Goal: Task Accomplishment & Management: Complete application form

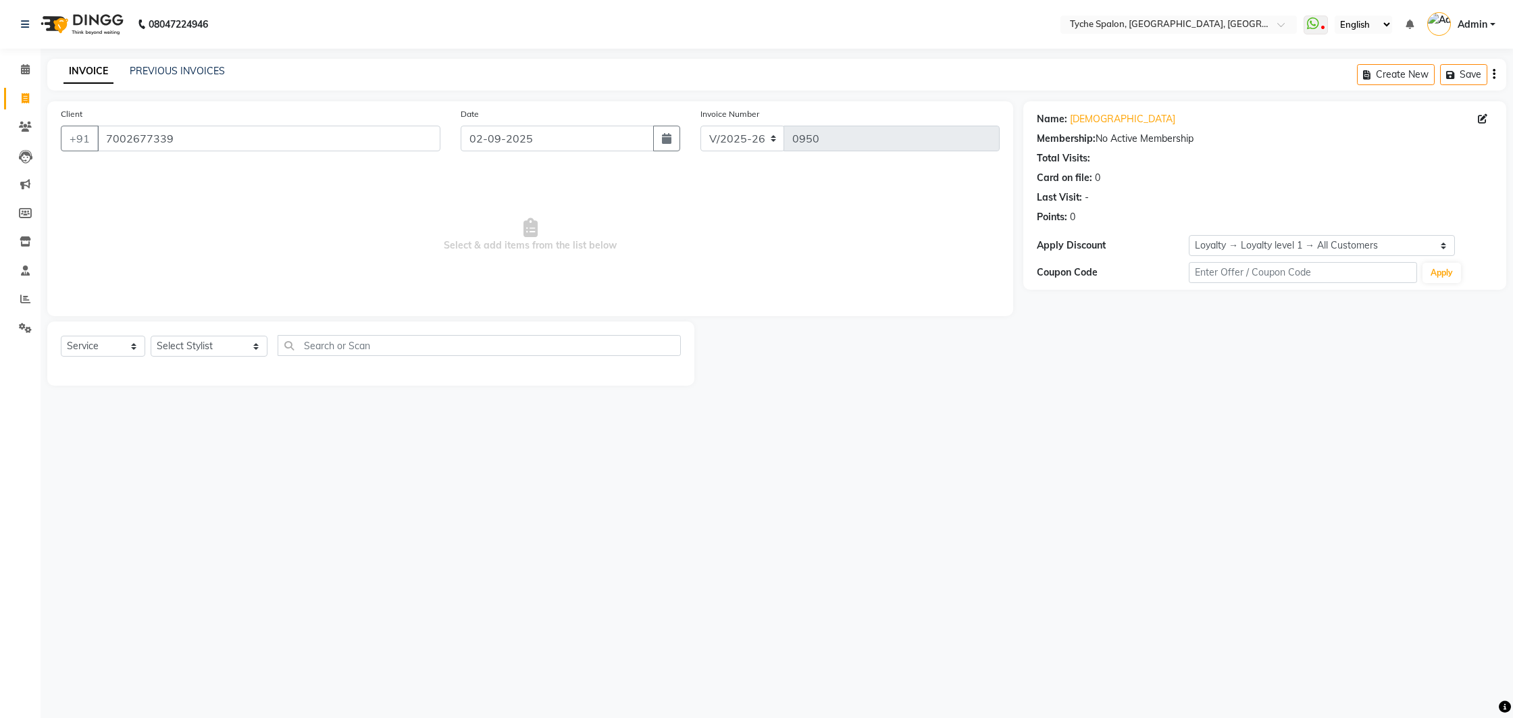
select select "6320"
select select "service"
select select "1: Object"
drag, startPoint x: 0, startPoint y: 0, endPoint x: 84, endPoint y: 131, distance: 155.9
click at [86, 133] on div "[PHONE_NUMBER]" at bounding box center [251, 139] width 380 height 26
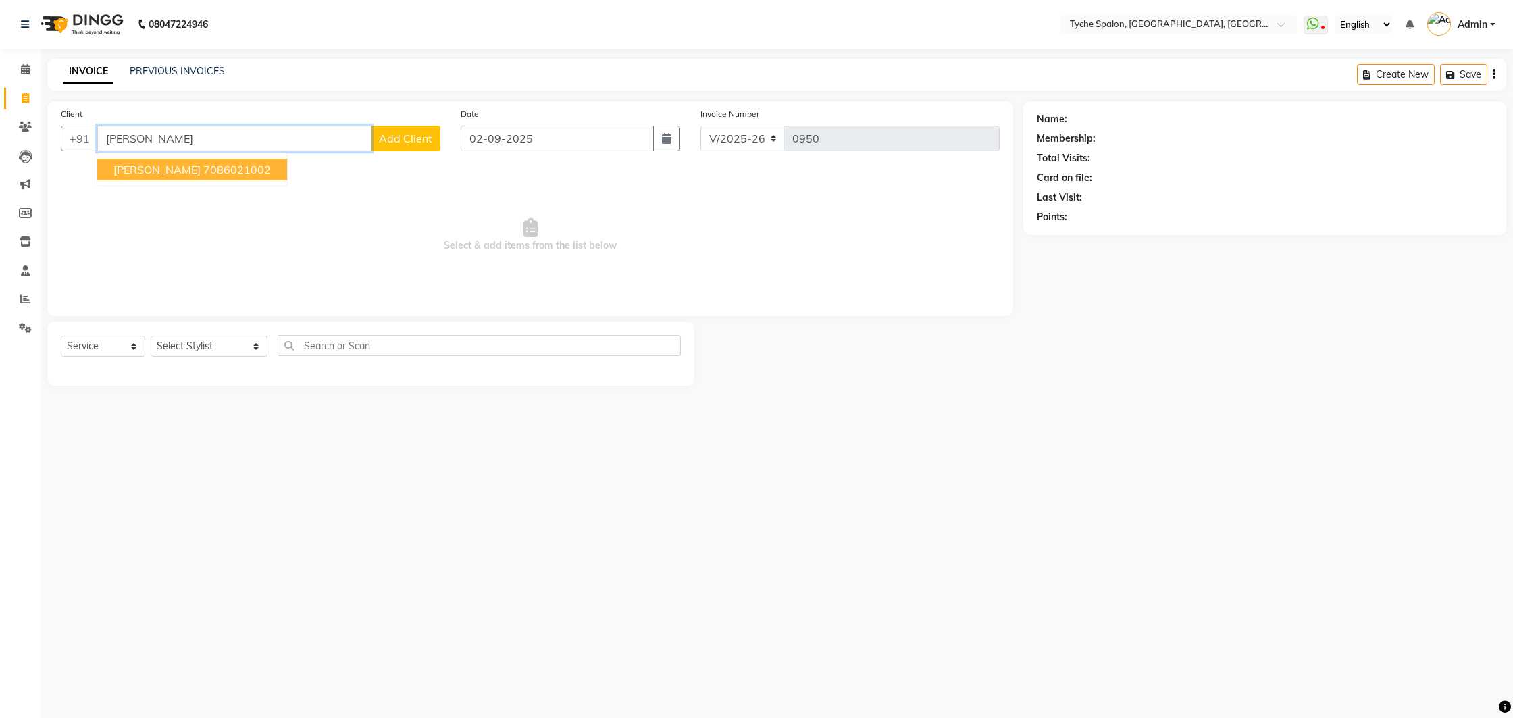
click at [204, 170] on ngb-highlight "7086021002" at bounding box center [237, 170] width 68 height 14
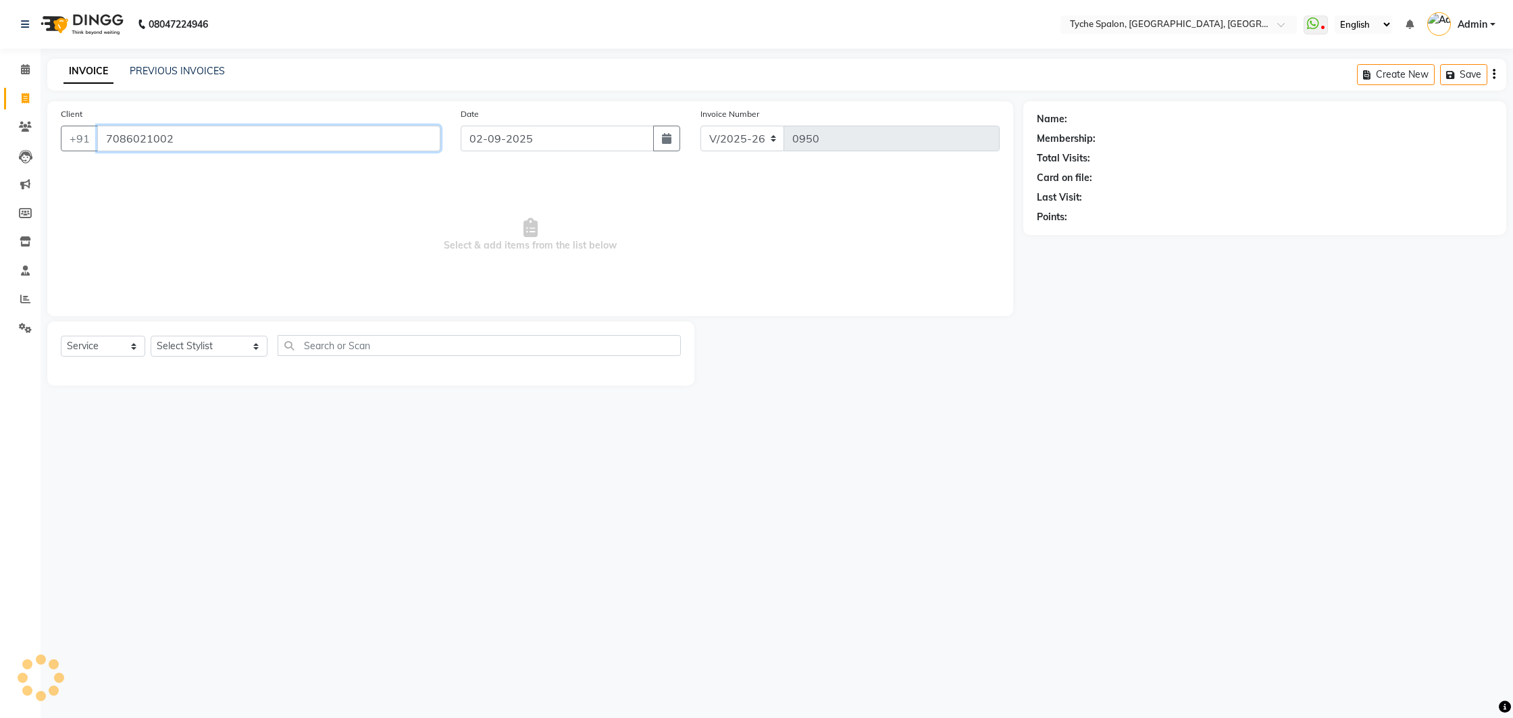
type input "7086021002"
select select "1: Object"
click at [217, 346] on select "Select Stylist [PERSON_NAME] [PERSON_NAME] [PERSON_NAME] [PERSON_NAME] [PERSON_…" at bounding box center [209, 346] width 117 height 21
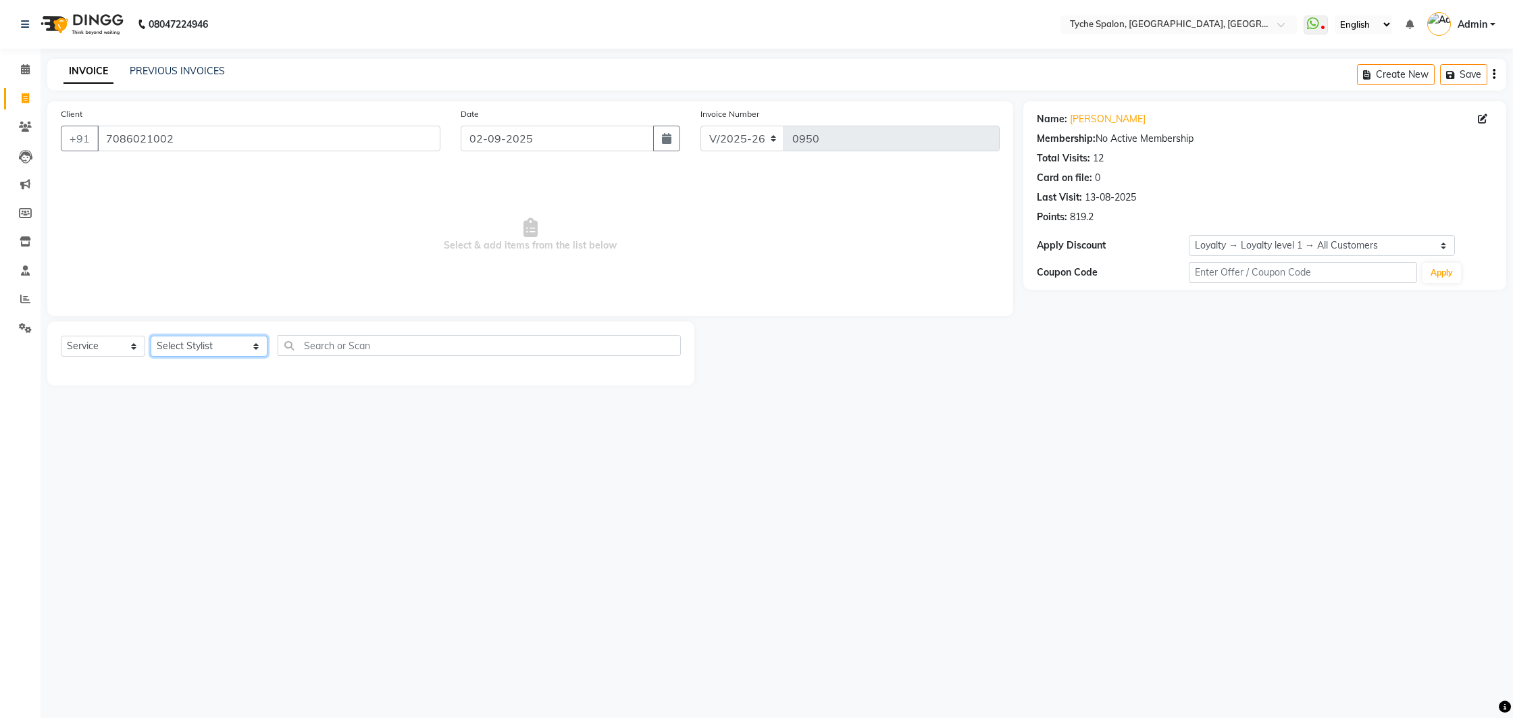
select select "48421"
click at [151, 336] on select "Select Stylist [PERSON_NAME] [PERSON_NAME] [PERSON_NAME] [PERSON_NAME] [PERSON_…" at bounding box center [209, 346] width 117 height 21
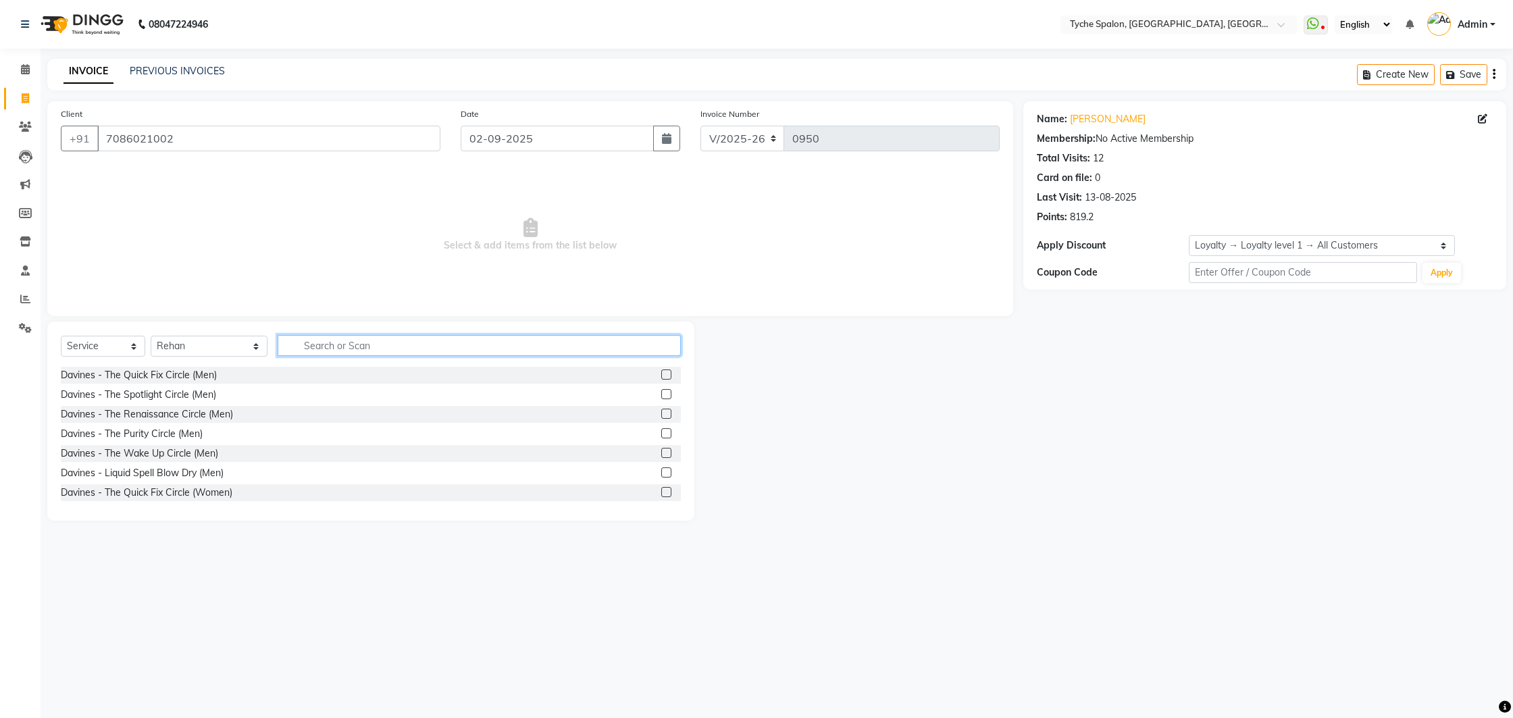
click at [364, 338] on input "text" at bounding box center [480, 345] width 404 height 21
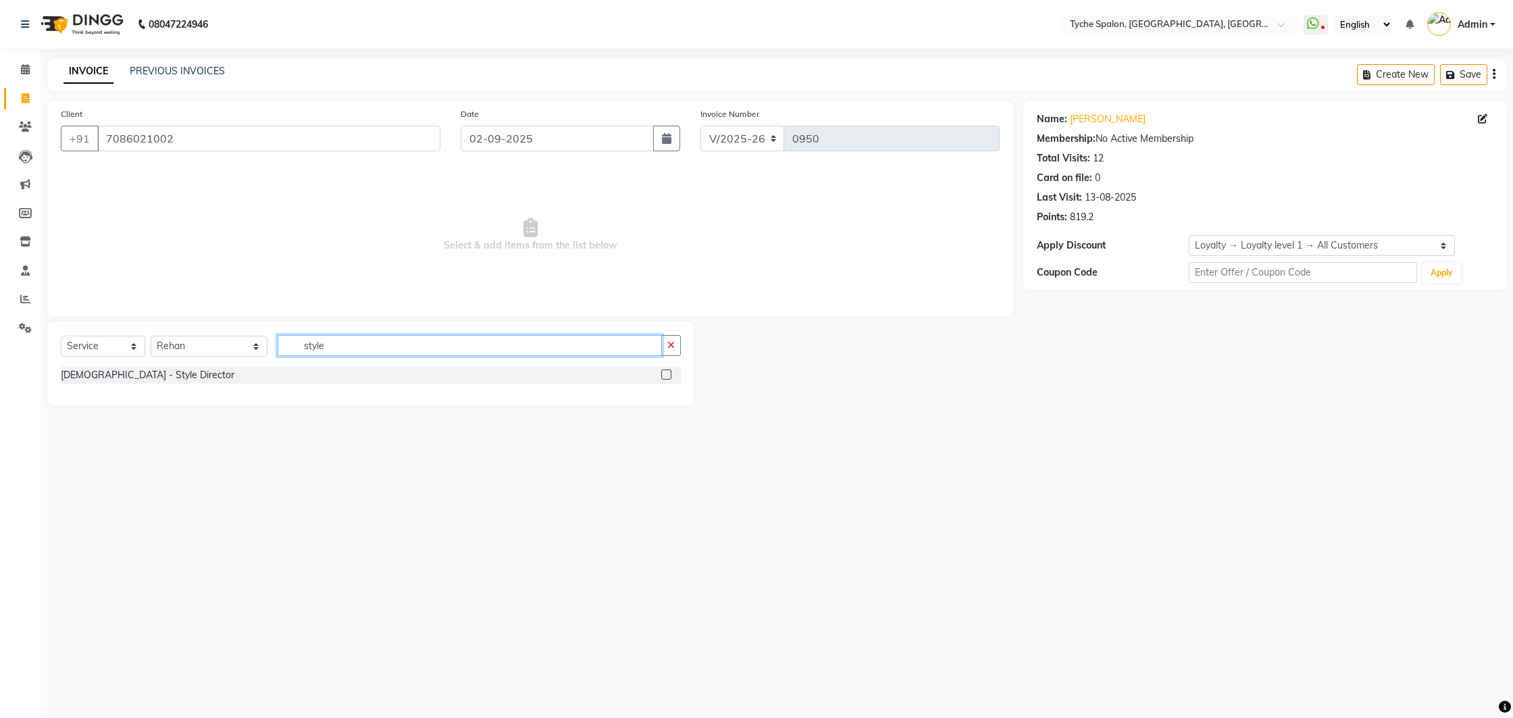
type input "style"
click at [665, 377] on label at bounding box center [666, 375] width 10 height 10
click at [665, 377] on input "checkbox" at bounding box center [665, 375] width 9 height 9
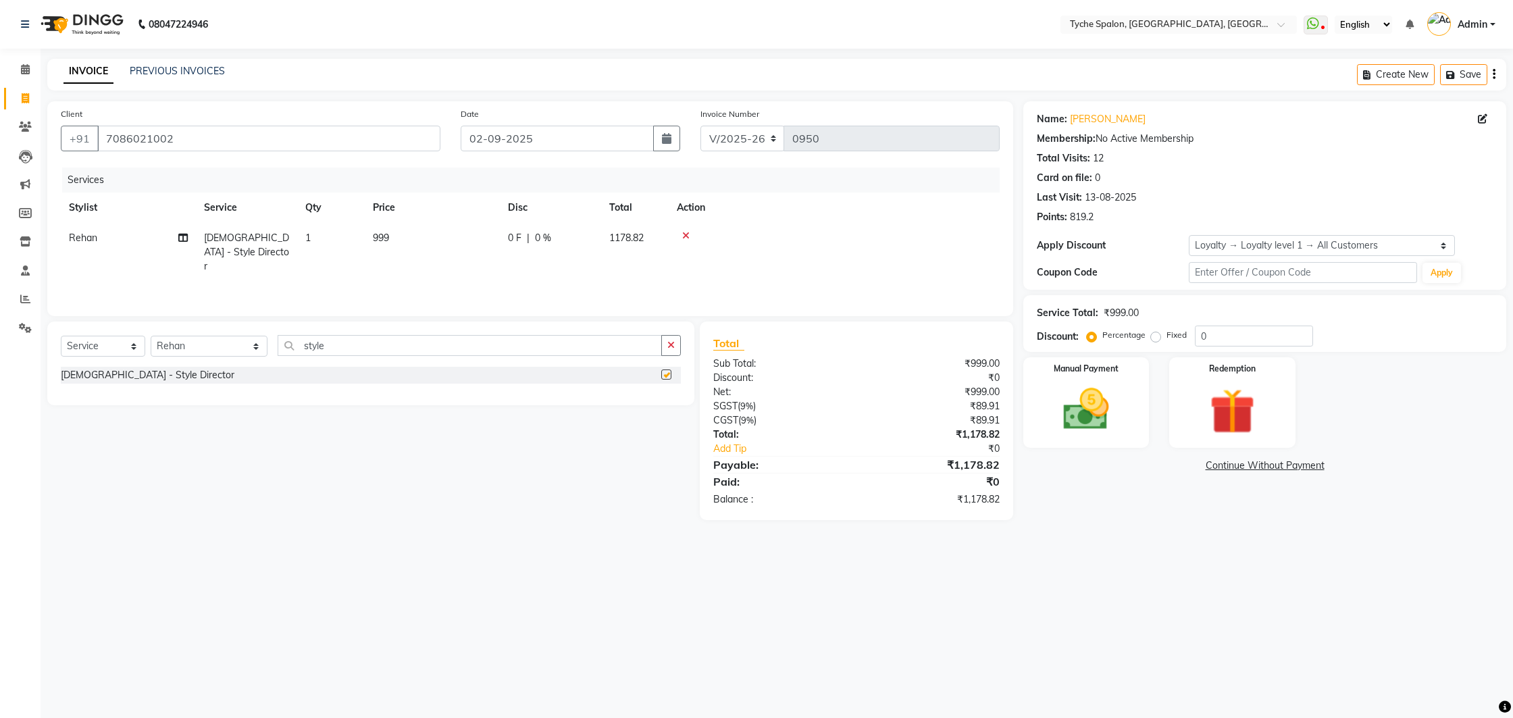
checkbox input "false"
click at [481, 346] on input "style" at bounding box center [470, 345] width 385 height 21
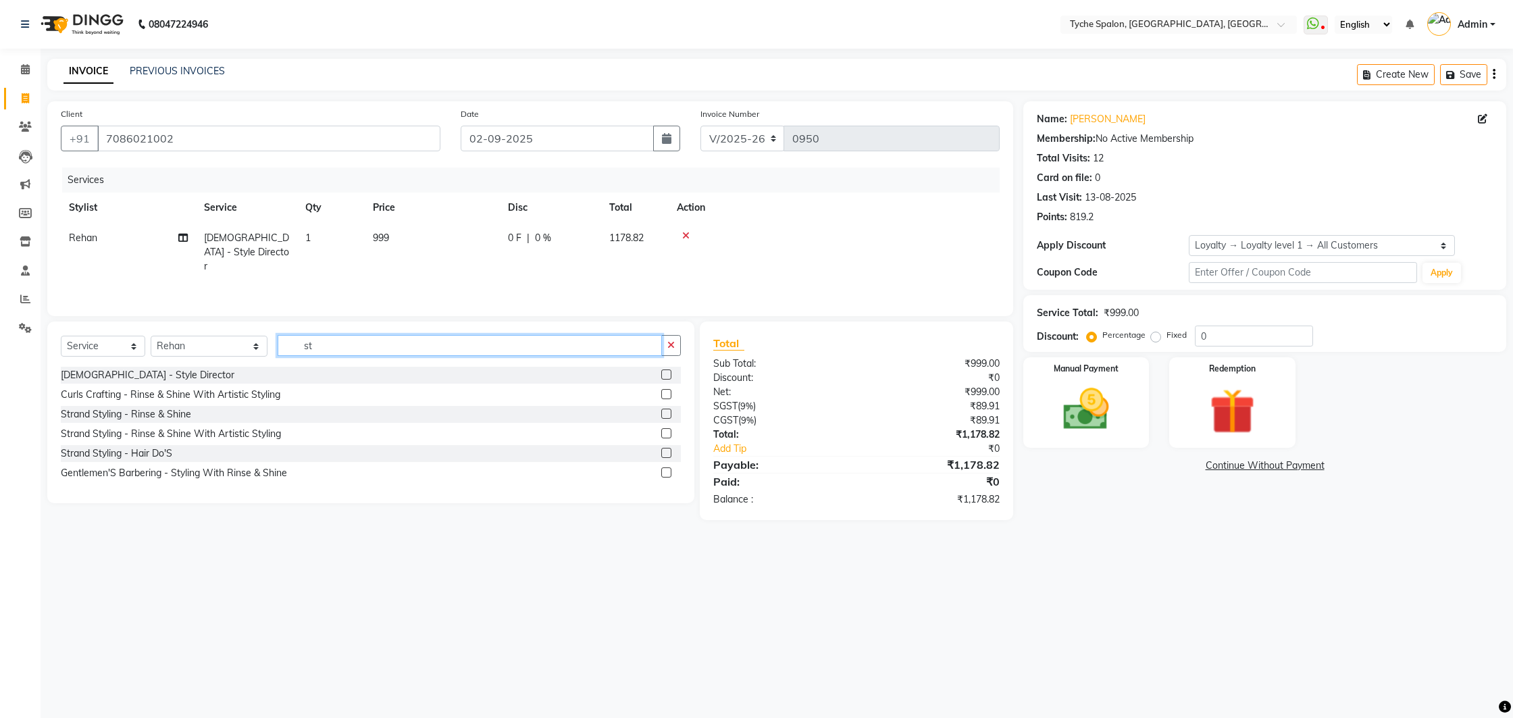
type input "s"
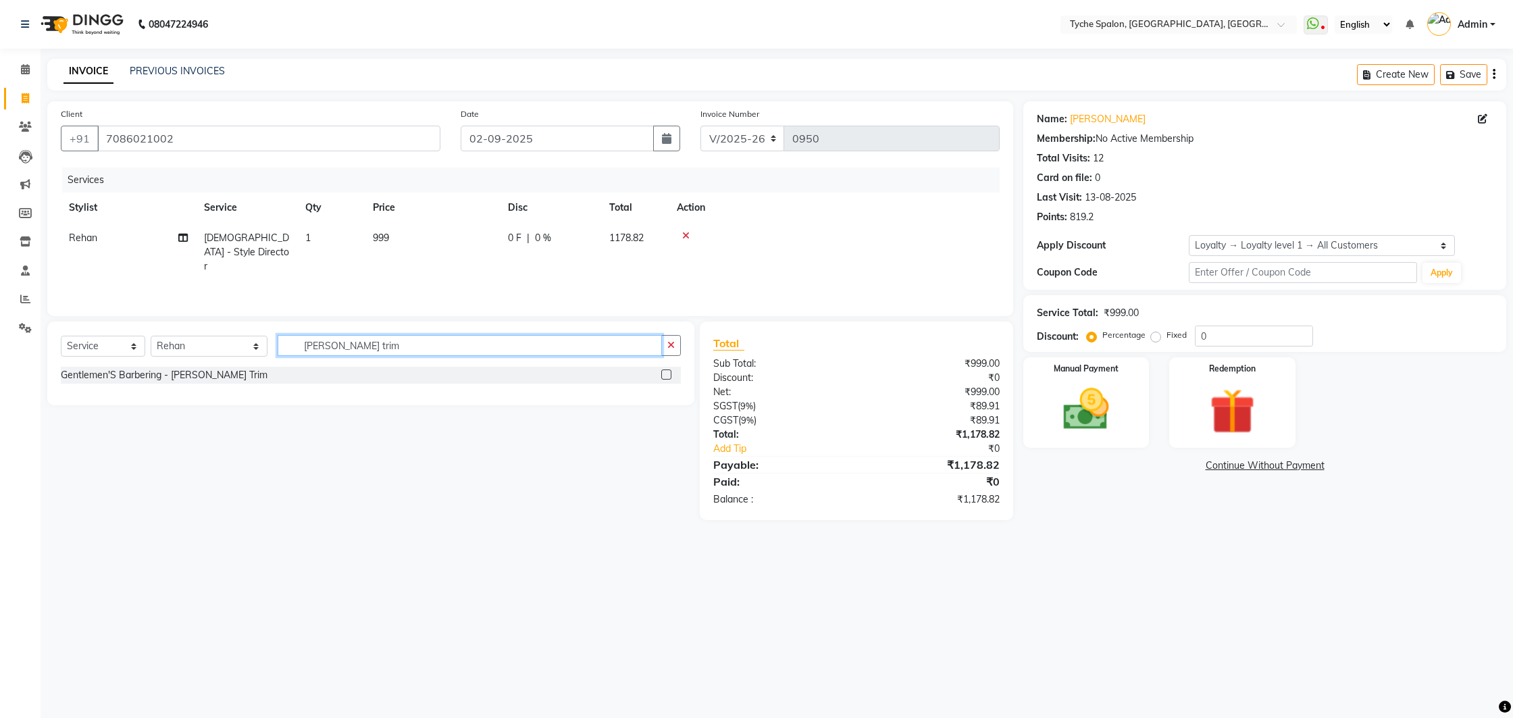
type input "[PERSON_NAME] trim"
click at [668, 376] on label at bounding box center [666, 375] width 10 height 10
click at [668, 376] on input "checkbox" at bounding box center [665, 375] width 9 height 9
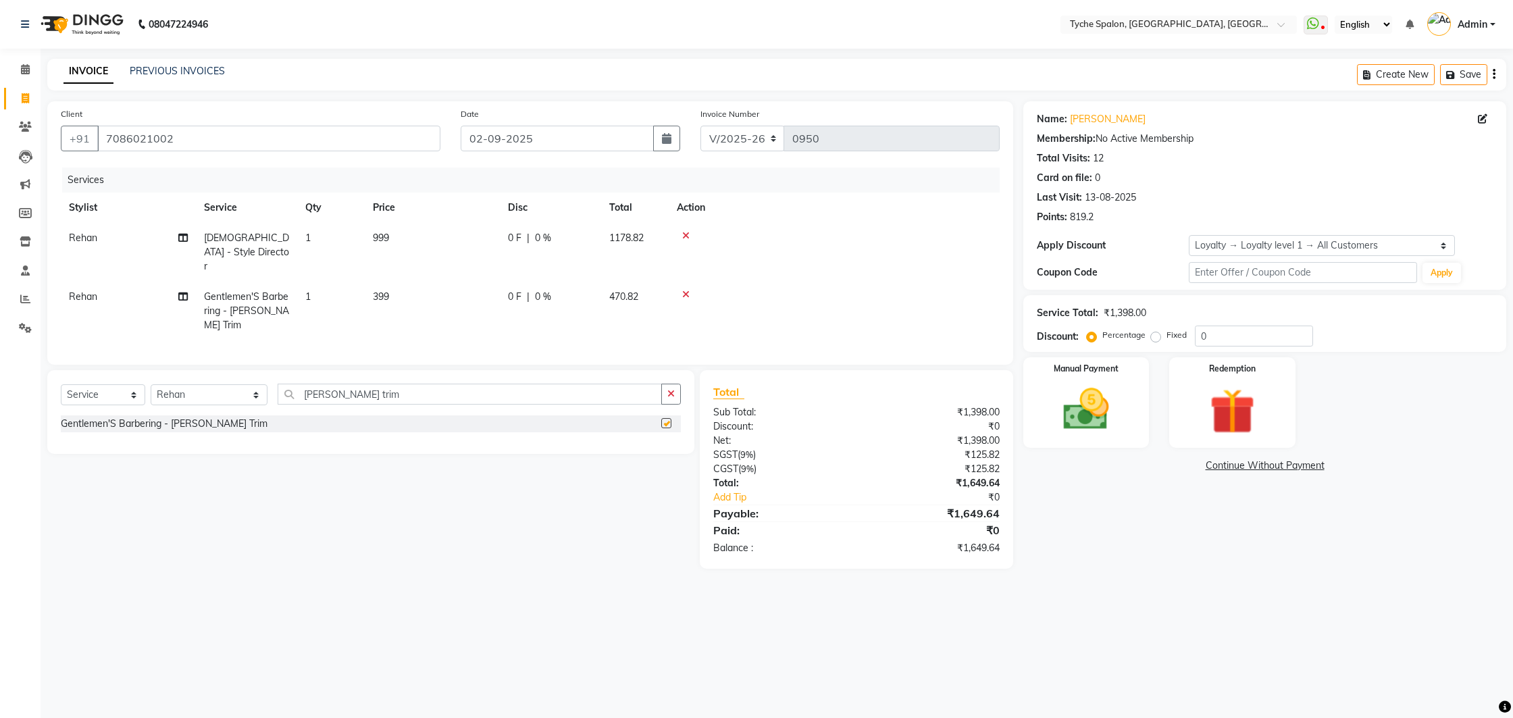
checkbox input "false"
click at [1470, 76] on button "Save" at bounding box center [1463, 74] width 47 height 21
click at [193, 70] on link "PREVIOUS INVOICES" at bounding box center [177, 71] width 95 height 12
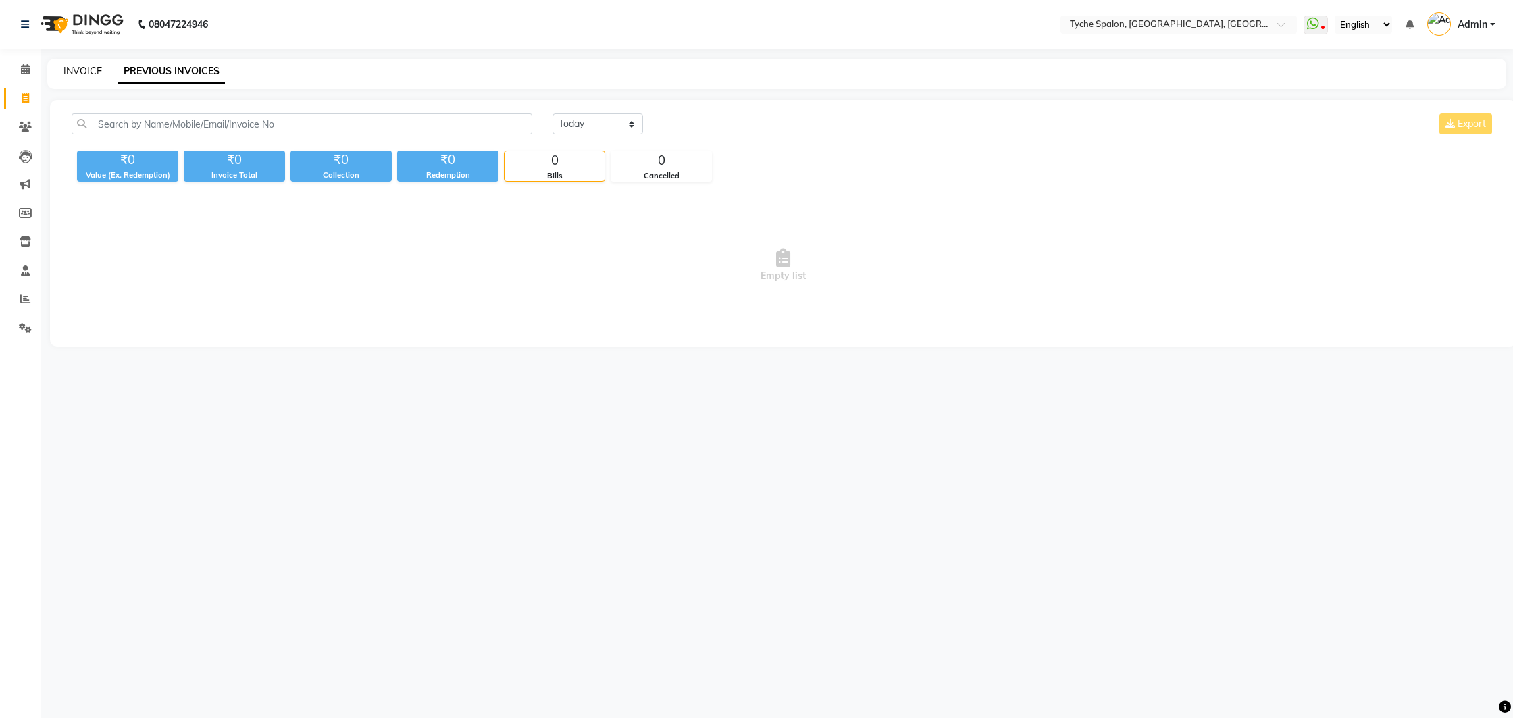
click at [93, 72] on link "INVOICE" at bounding box center [83, 71] width 39 height 12
select select "service"
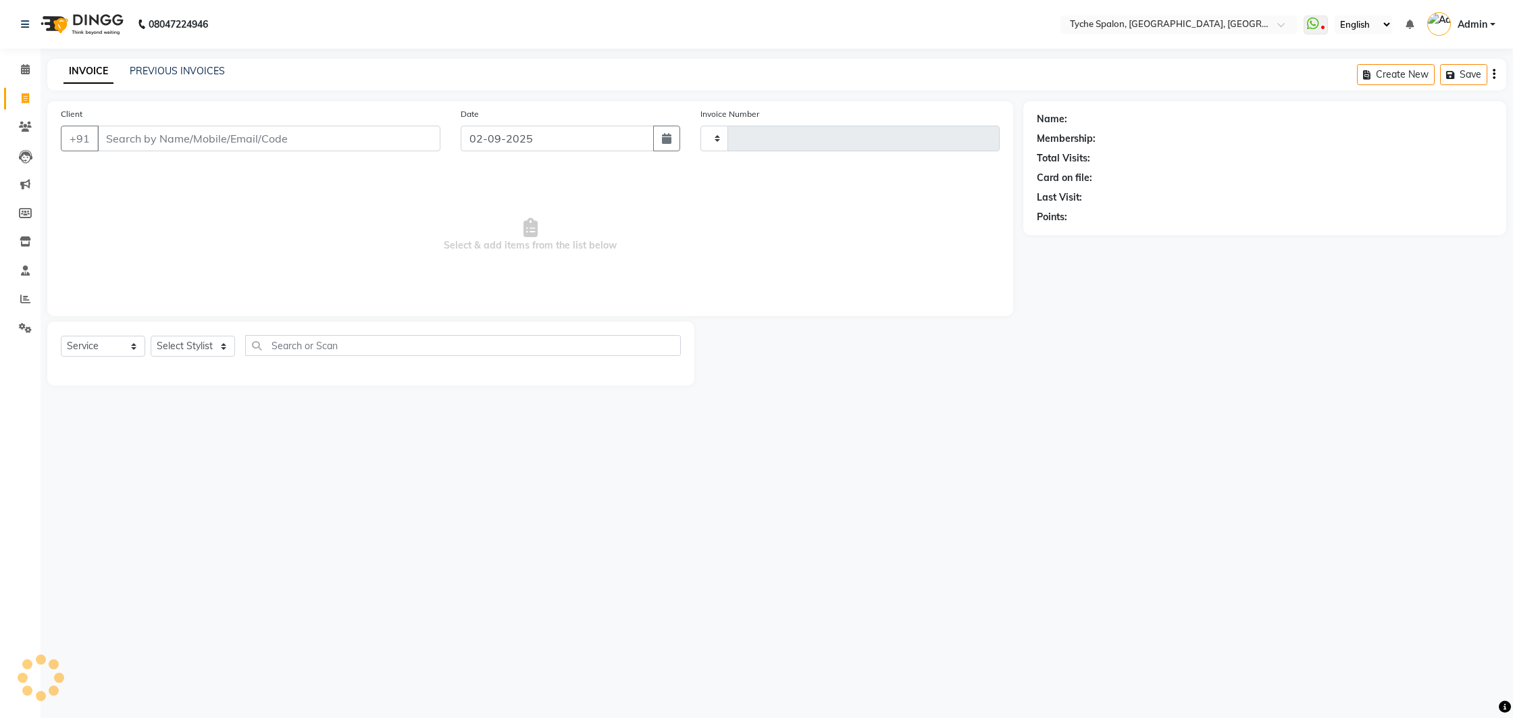
type input "0950"
select select "6320"
click at [21, 332] on icon at bounding box center [25, 328] width 13 height 10
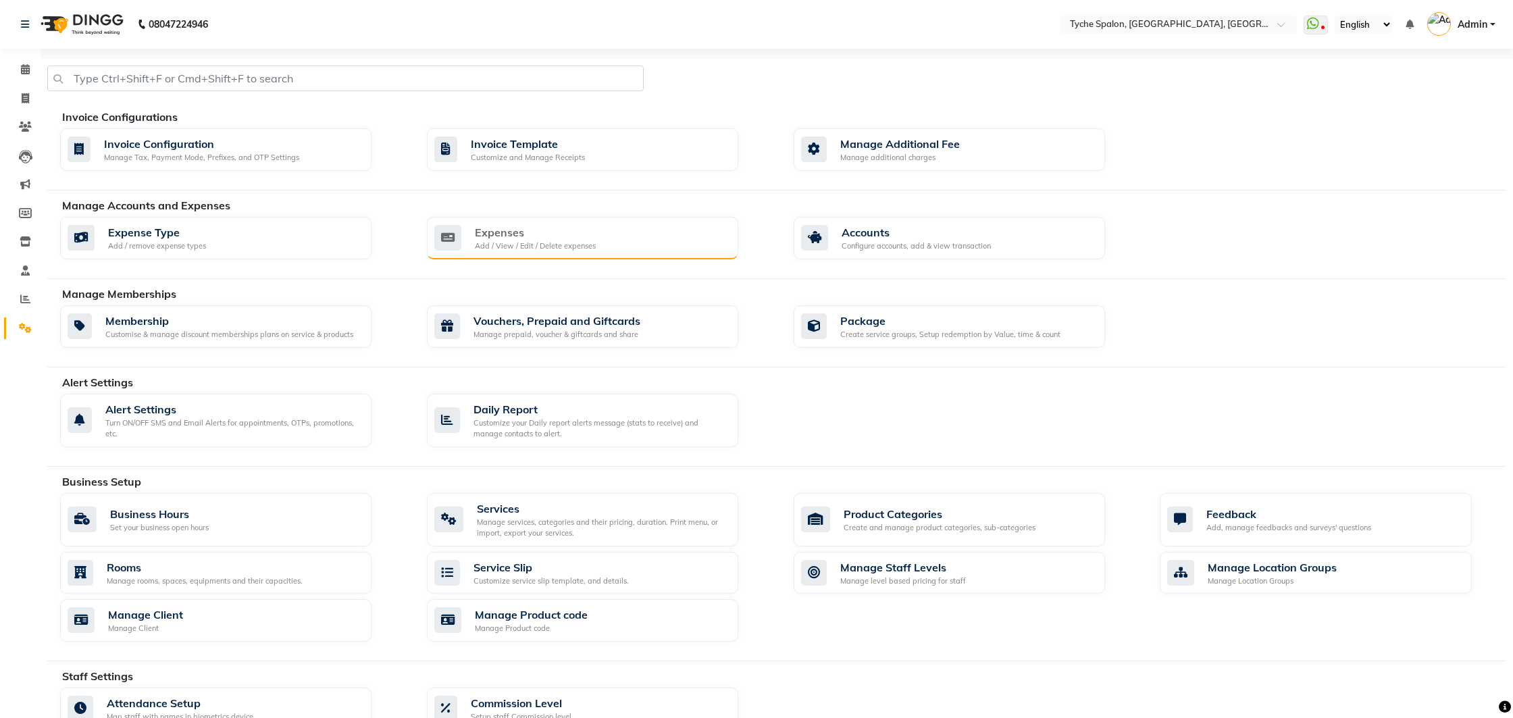
click at [582, 228] on div "Expenses" at bounding box center [535, 232] width 121 height 16
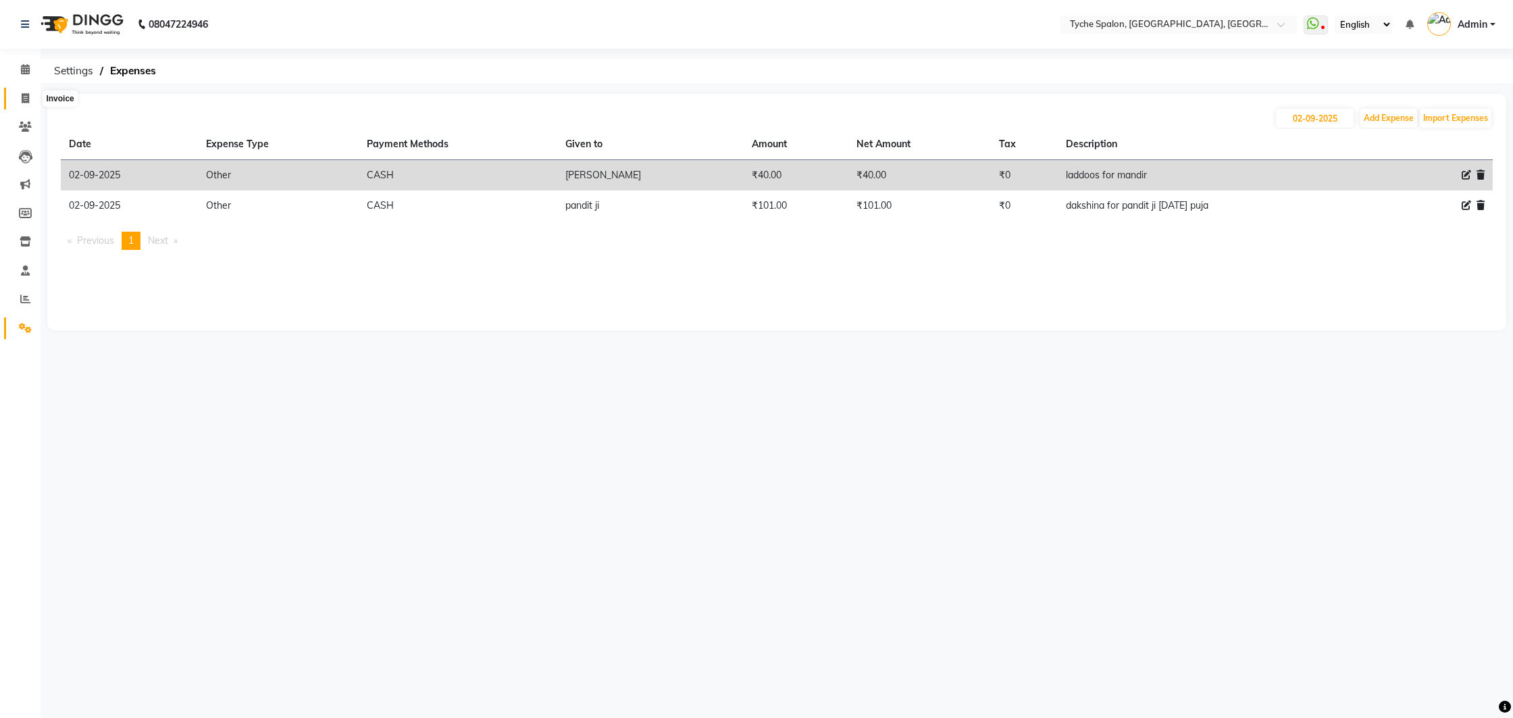
click at [25, 101] on icon at bounding box center [25, 98] width 7 height 10
select select "service"
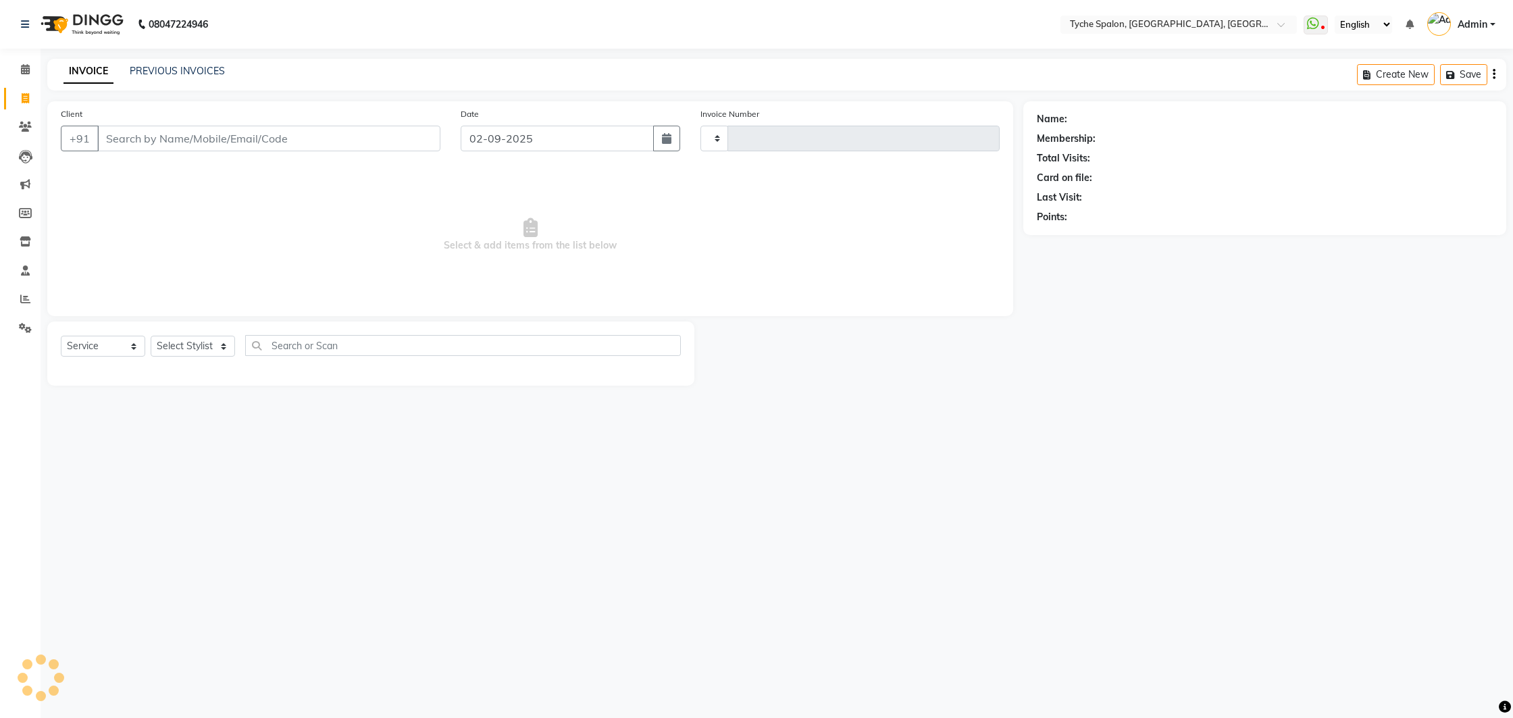
type input "0950"
select select "6320"
drag, startPoint x: 303, startPoint y: 137, endPoint x: 151, endPoint y: 138, distance: 151.3
click at [172, 141] on input "Client" at bounding box center [268, 139] width 343 height 26
drag, startPoint x: 100, startPoint y: 135, endPoint x: 353, endPoint y: 145, distance: 252.9
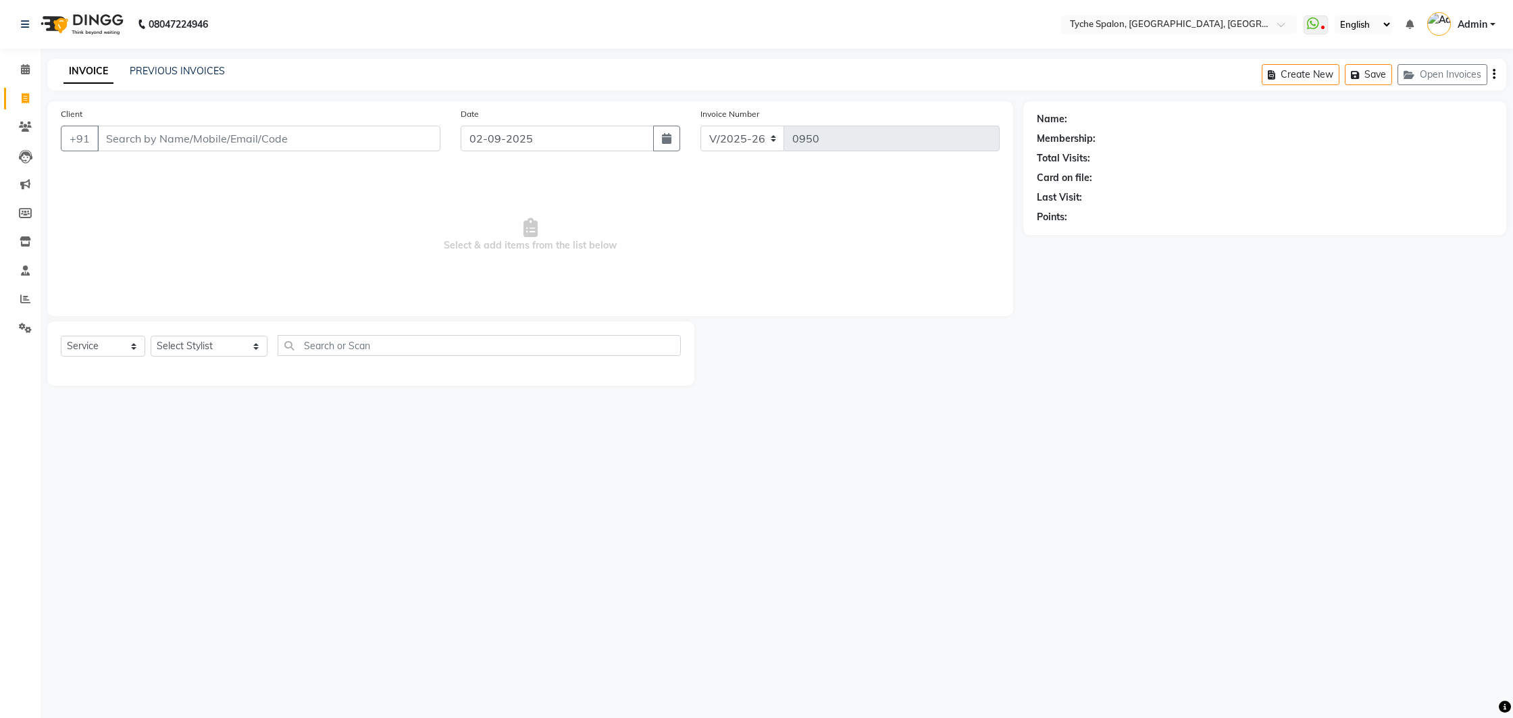
click at [349, 145] on input "Client" at bounding box center [268, 139] width 343 height 26
click at [1454, 74] on button "Open Invoices" at bounding box center [1443, 74] width 90 height 21
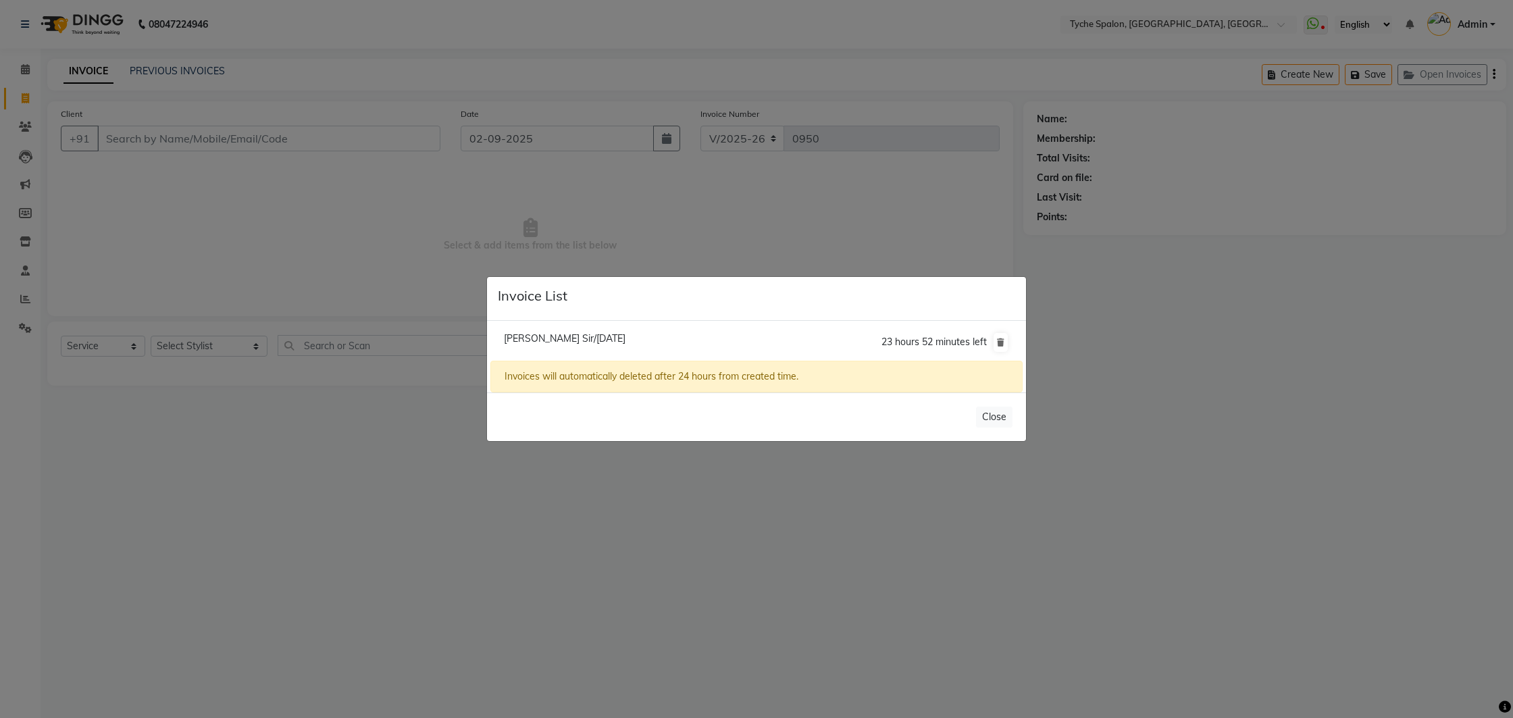
click at [499, 237] on ngb-modal-window "Invoice List [PERSON_NAME] Sir/[DATE] 23 hours 52 minutes left Invoices will au…" at bounding box center [756, 359] width 1513 height 718
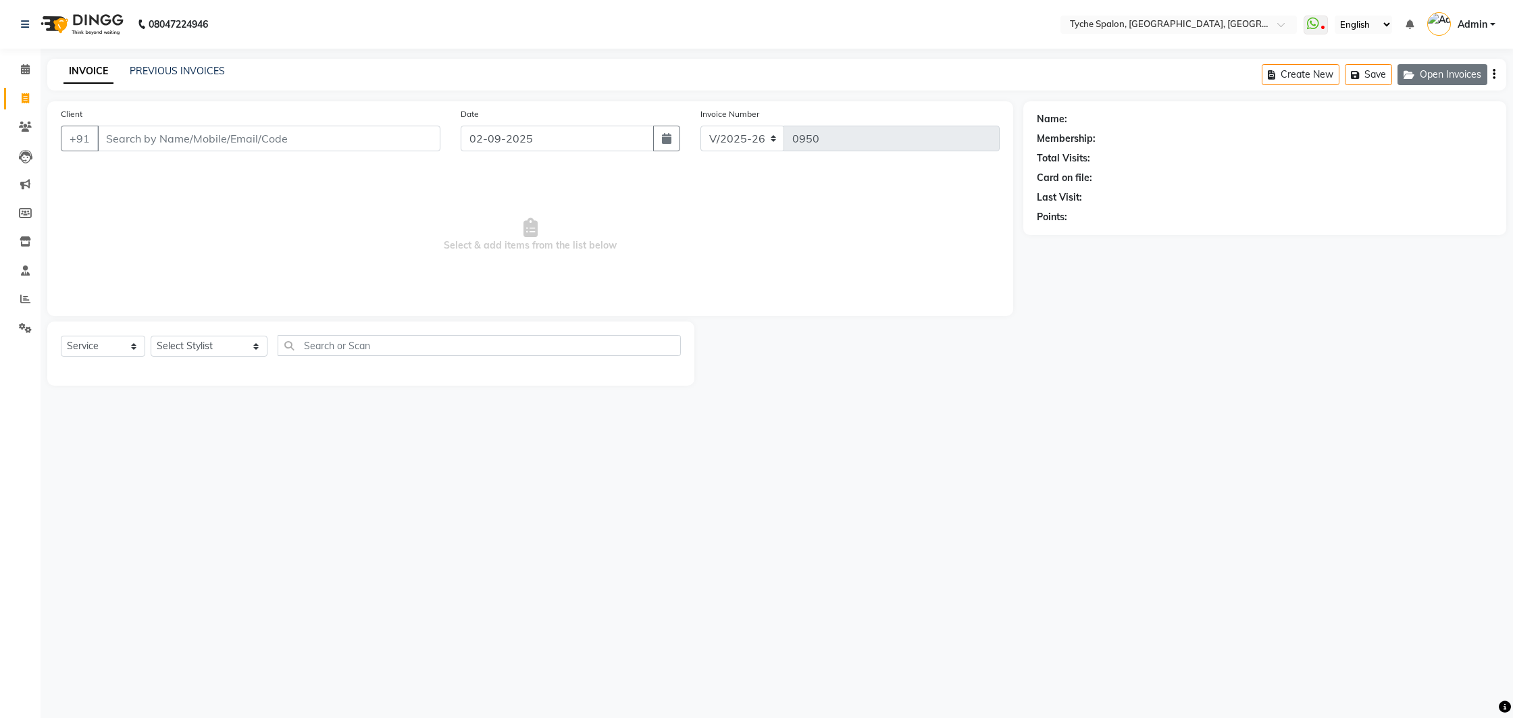
click at [1434, 64] on button "Open Invoices" at bounding box center [1443, 74] width 90 height 21
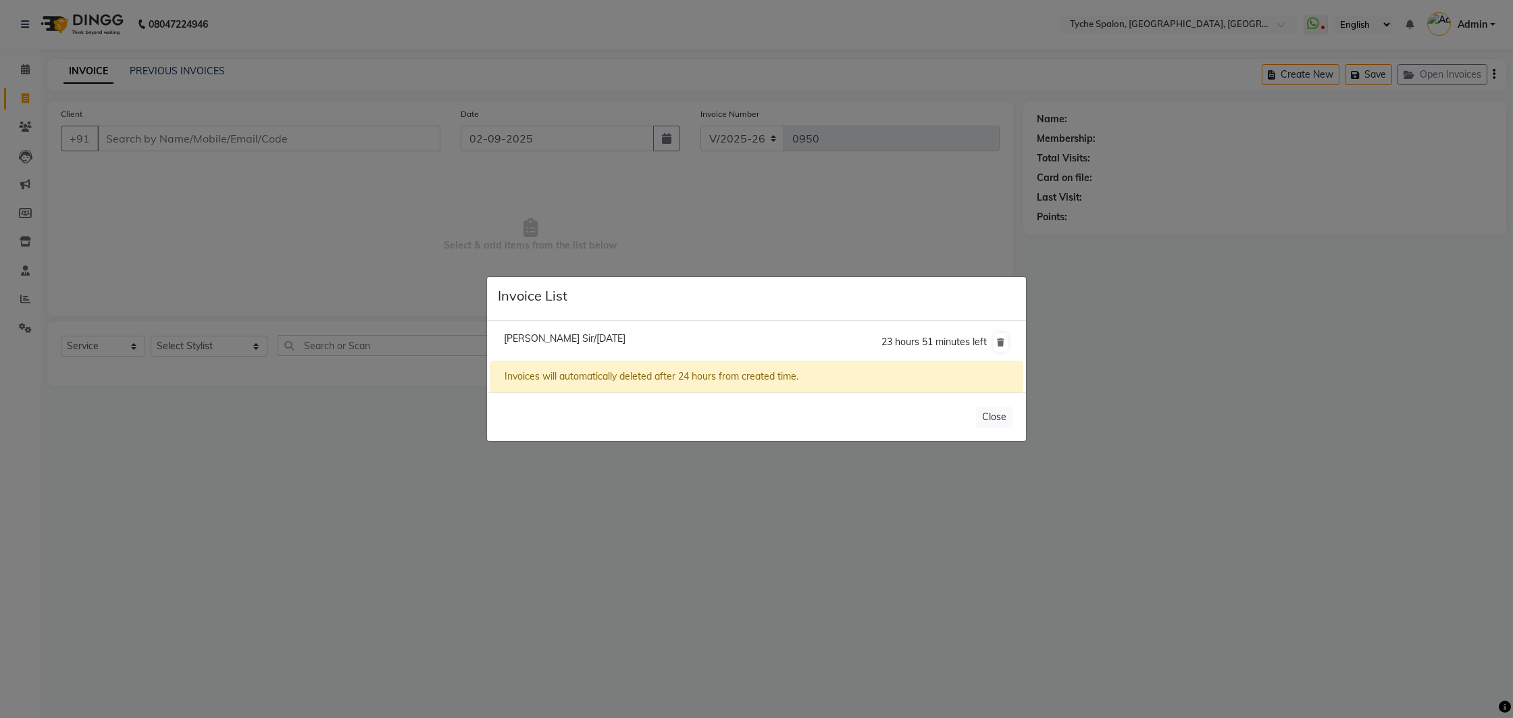
click at [587, 339] on span "[PERSON_NAME] Sir/[DATE]" at bounding box center [565, 338] width 122 height 12
type input "7086021002"
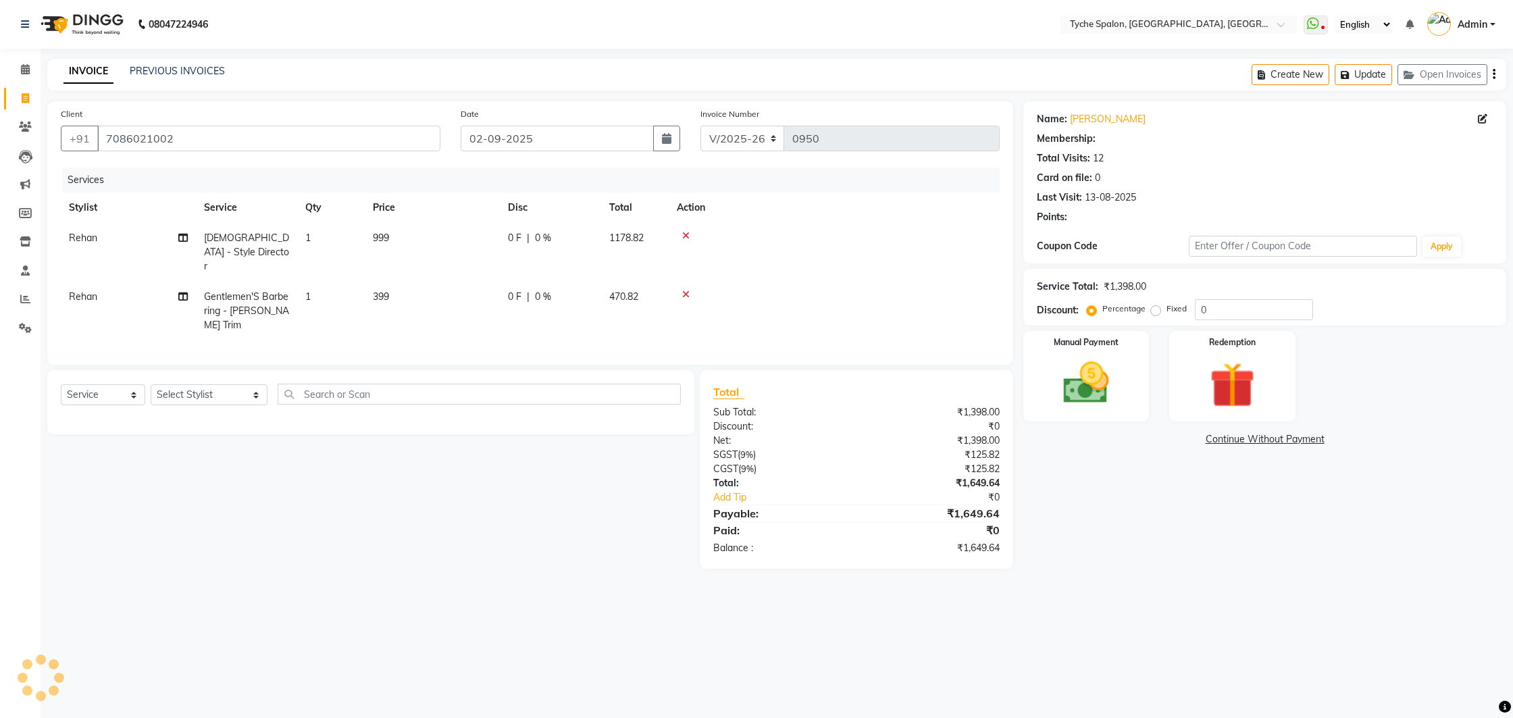
select select "1: Object"
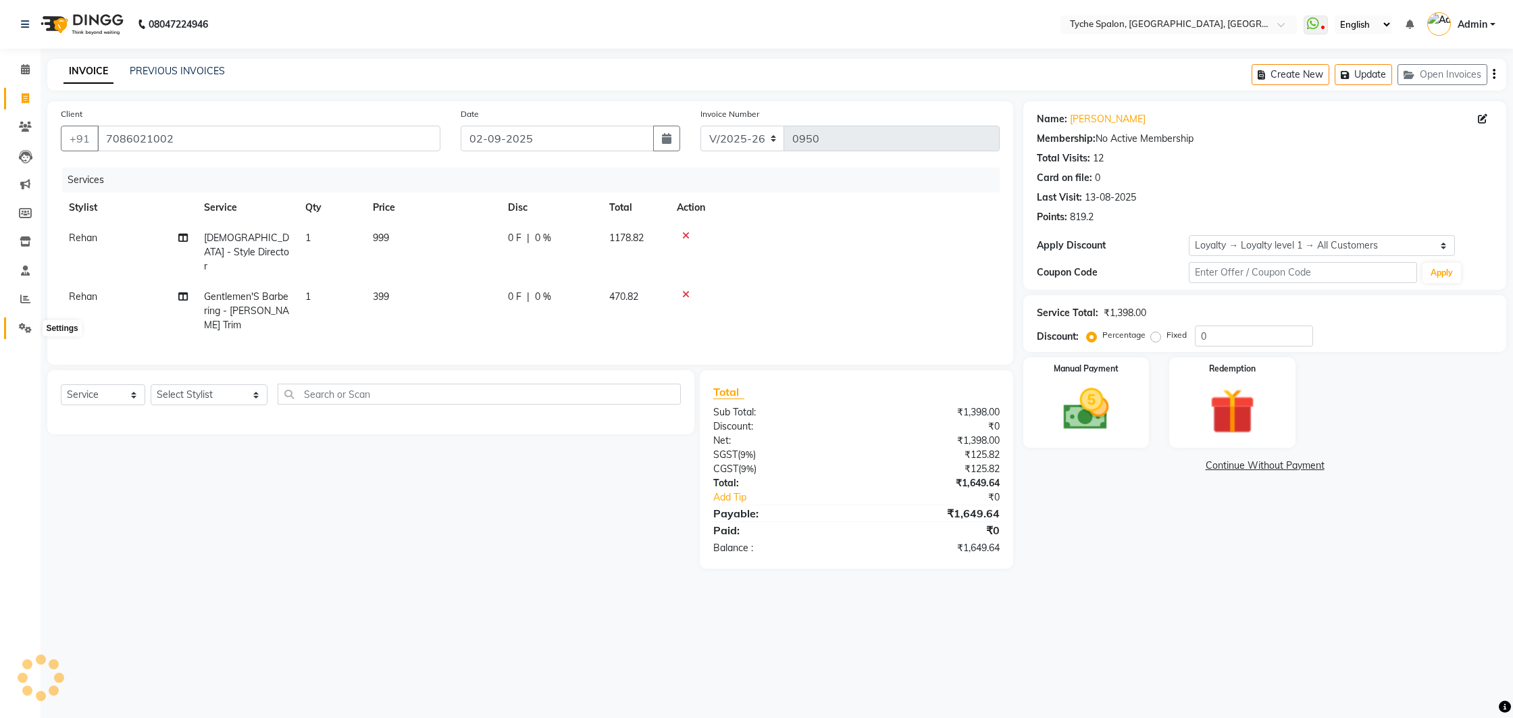
click at [26, 332] on icon at bounding box center [25, 328] width 13 height 10
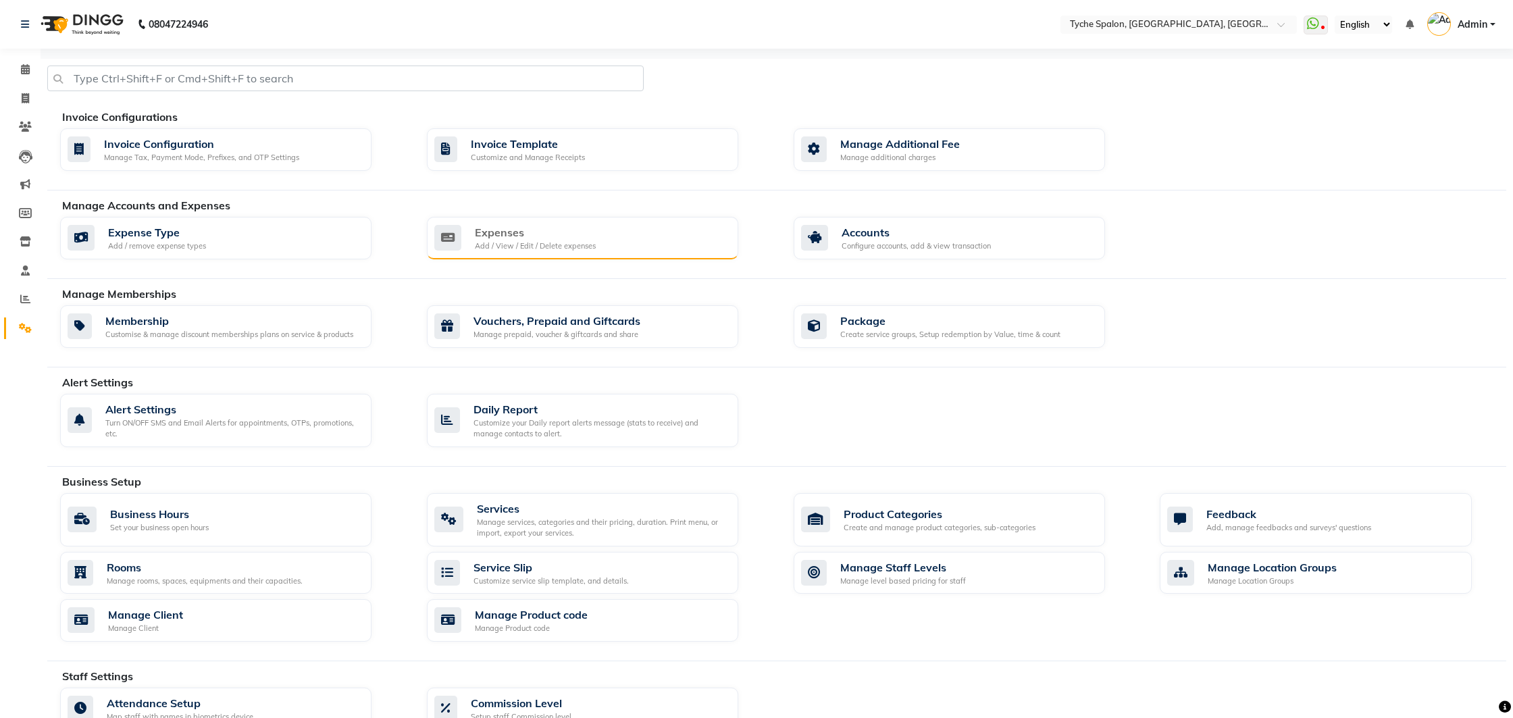
click at [700, 255] on div "Expenses Add / View / Edit / Delete expenses" at bounding box center [582, 238] width 311 height 43
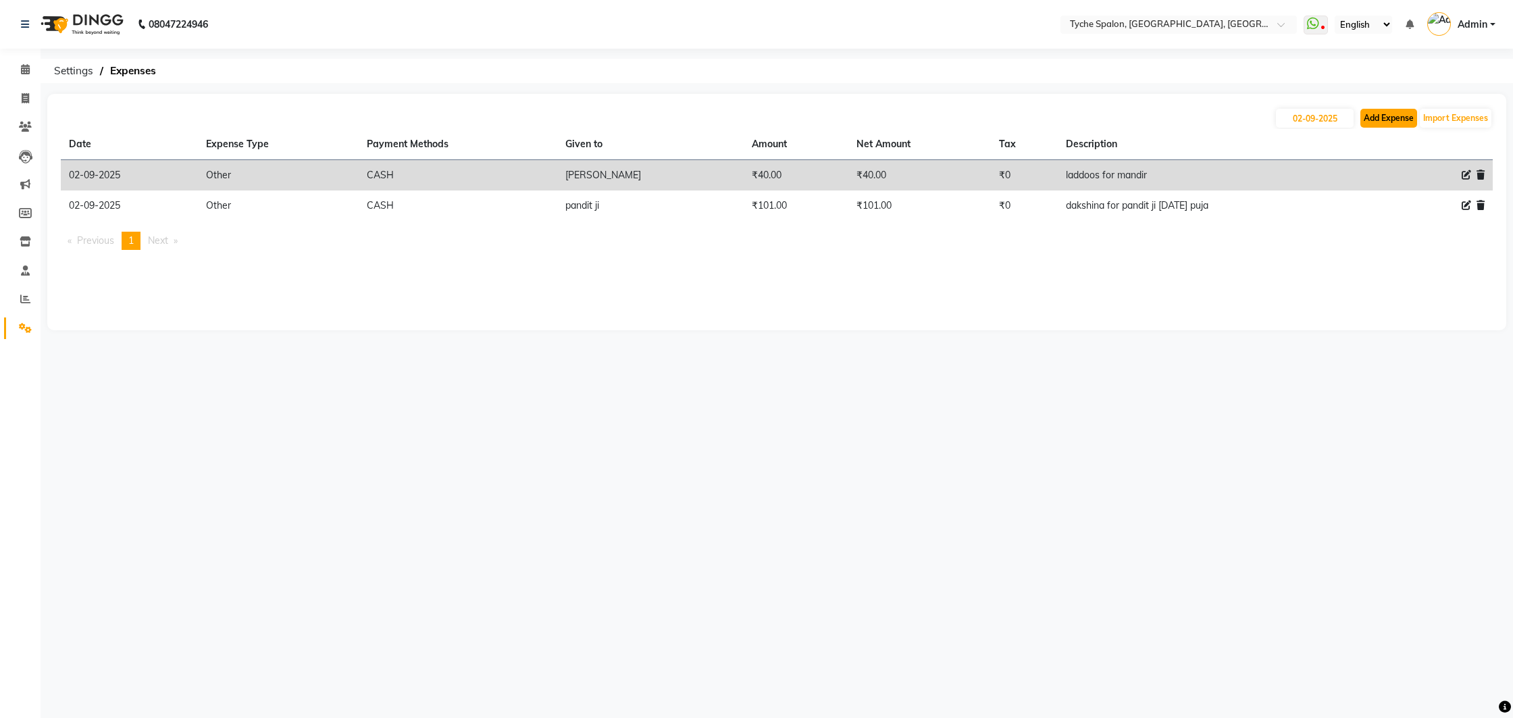
click at [1379, 116] on button "Add Expense" at bounding box center [1389, 118] width 57 height 19
select select "1"
select select "5315"
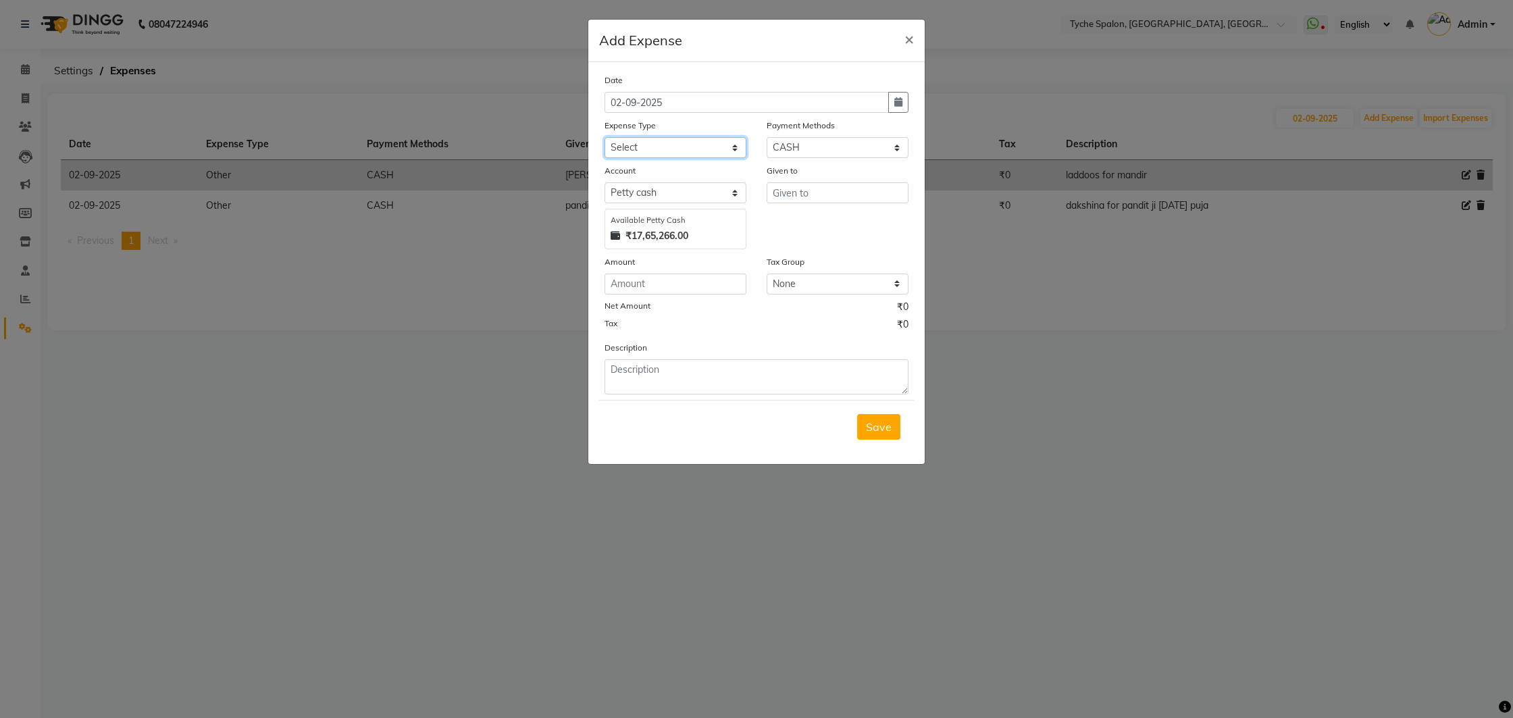
click at [662, 150] on select "Select Advance Salary Bank charges Car maintenance Cash transfer to bank Cash t…" at bounding box center [676, 147] width 142 height 21
select select "17"
click at [605, 137] on select "Select Advance Salary Bank charges Car maintenance Cash transfer to bank Cash t…" at bounding box center [676, 147] width 142 height 21
click at [805, 202] on input "text" at bounding box center [838, 192] width 142 height 21
type input "Chai wala"
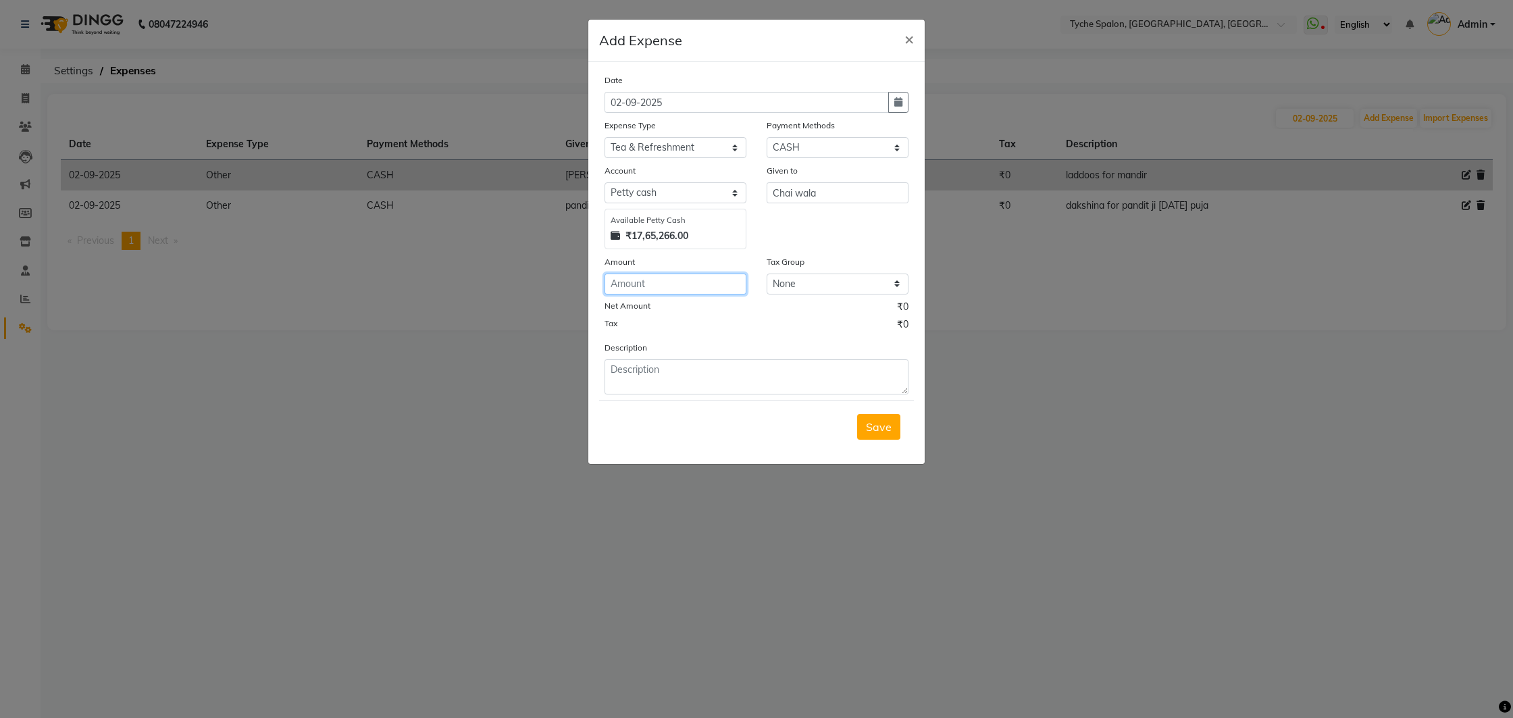
click at [691, 286] on input "number" at bounding box center [676, 284] width 142 height 21
type input "320"
click at [688, 379] on textarea at bounding box center [757, 376] width 304 height 35
type textarea "tea for staff"
click at [876, 420] on span "Save" at bounding box center [879, 427] width 26 height 14
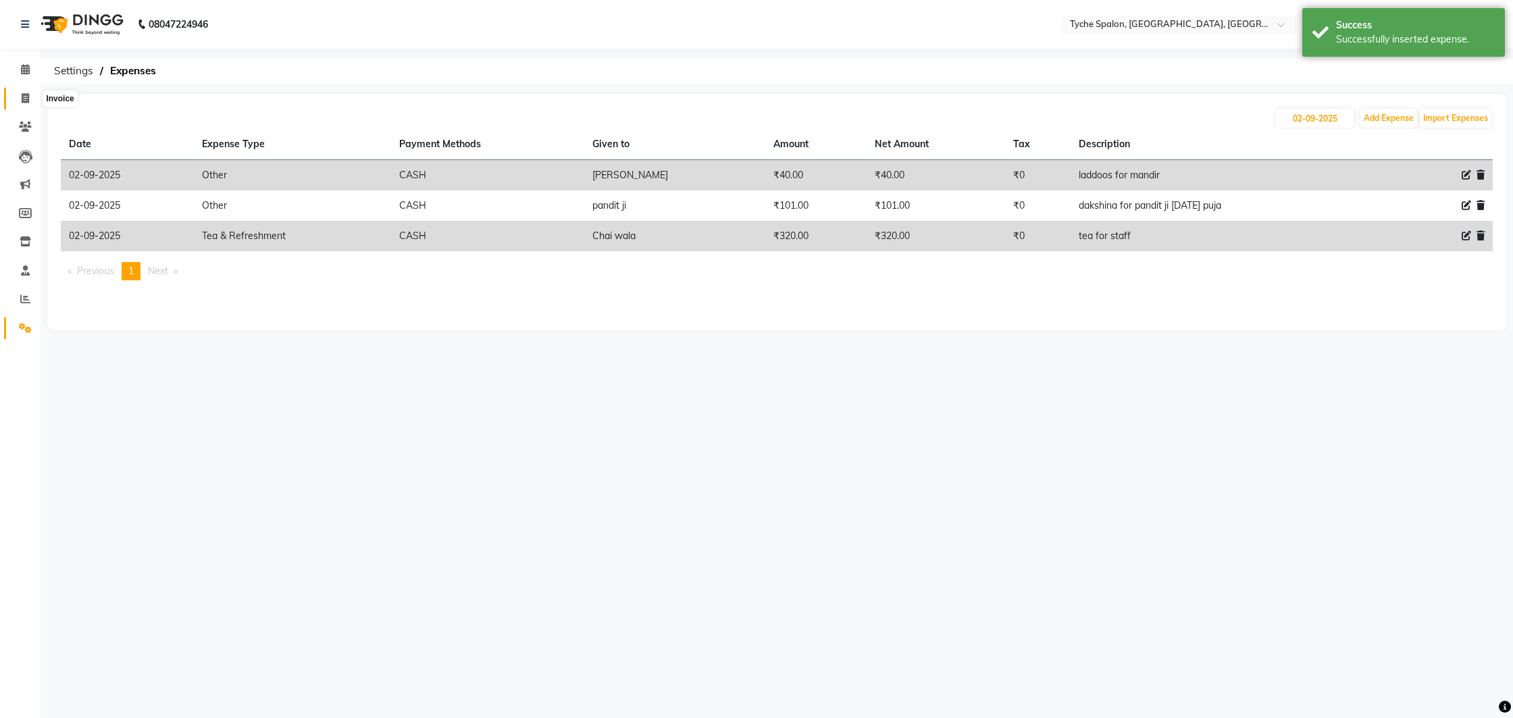
click at [32, 105] on span at bounding box center [26, 99] width 24 height 16
select select "6320"
select select "service"
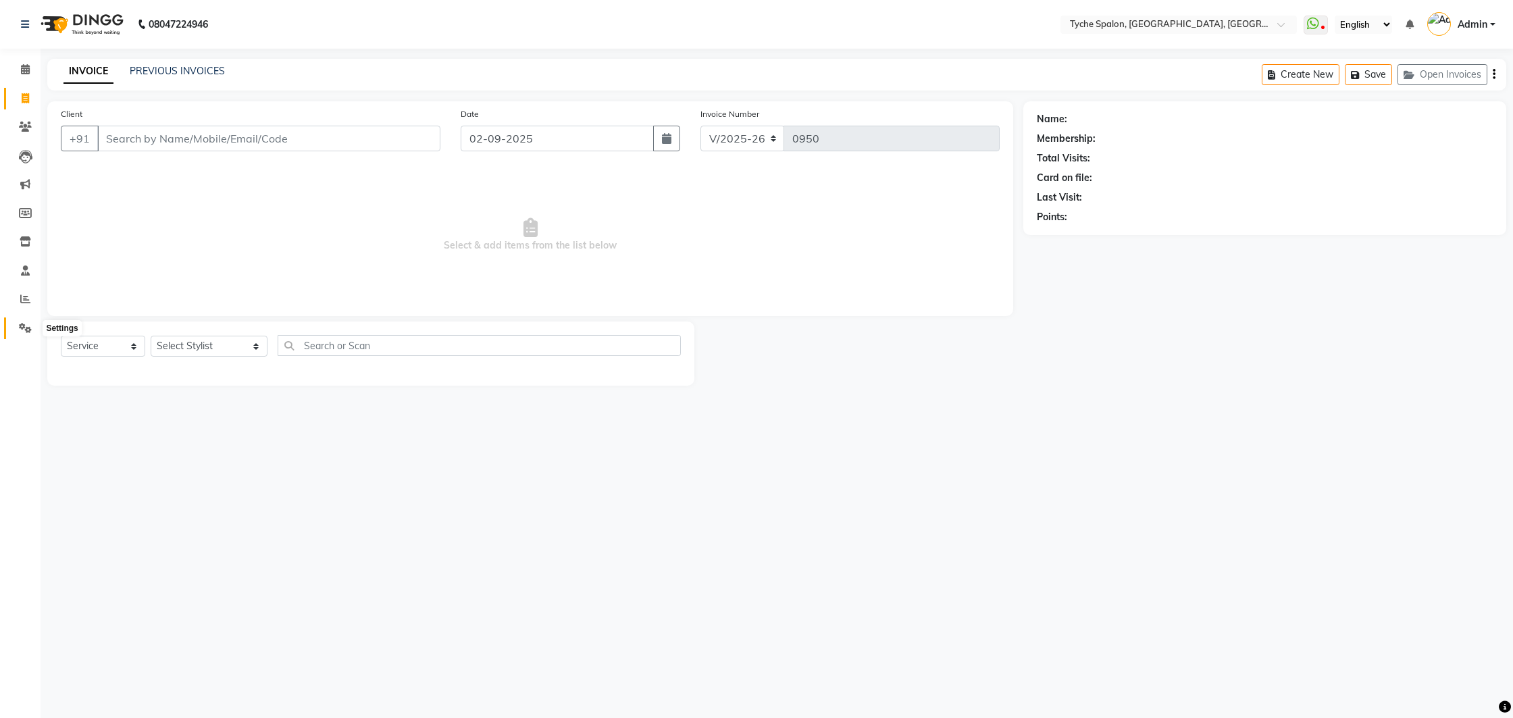
click at [27, 331] on icon at bounding box center [25, 328] width 13 height 10
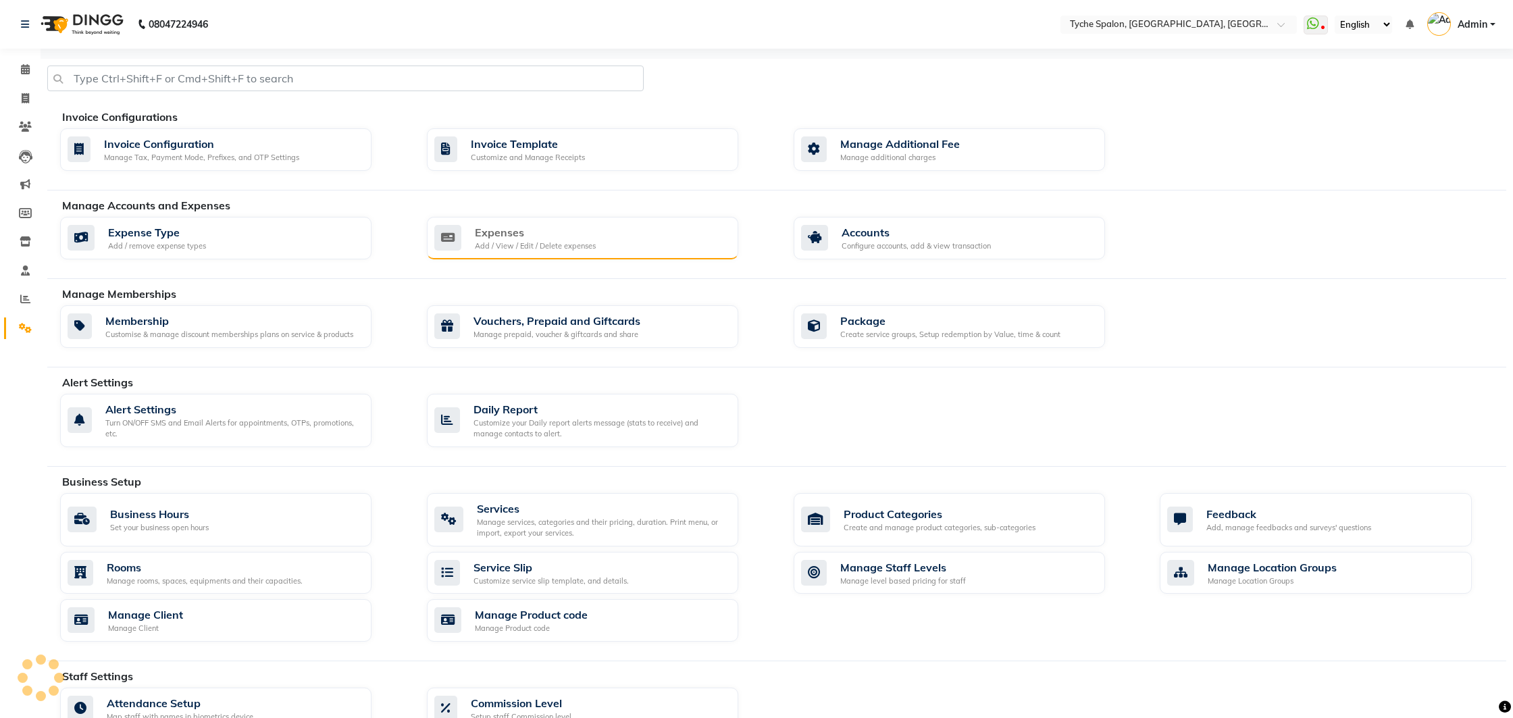
click at [513, 257] on div "Expenses Add / View / Edit / Delete expenses" at bounding box center [582, 238] width 311 height 43
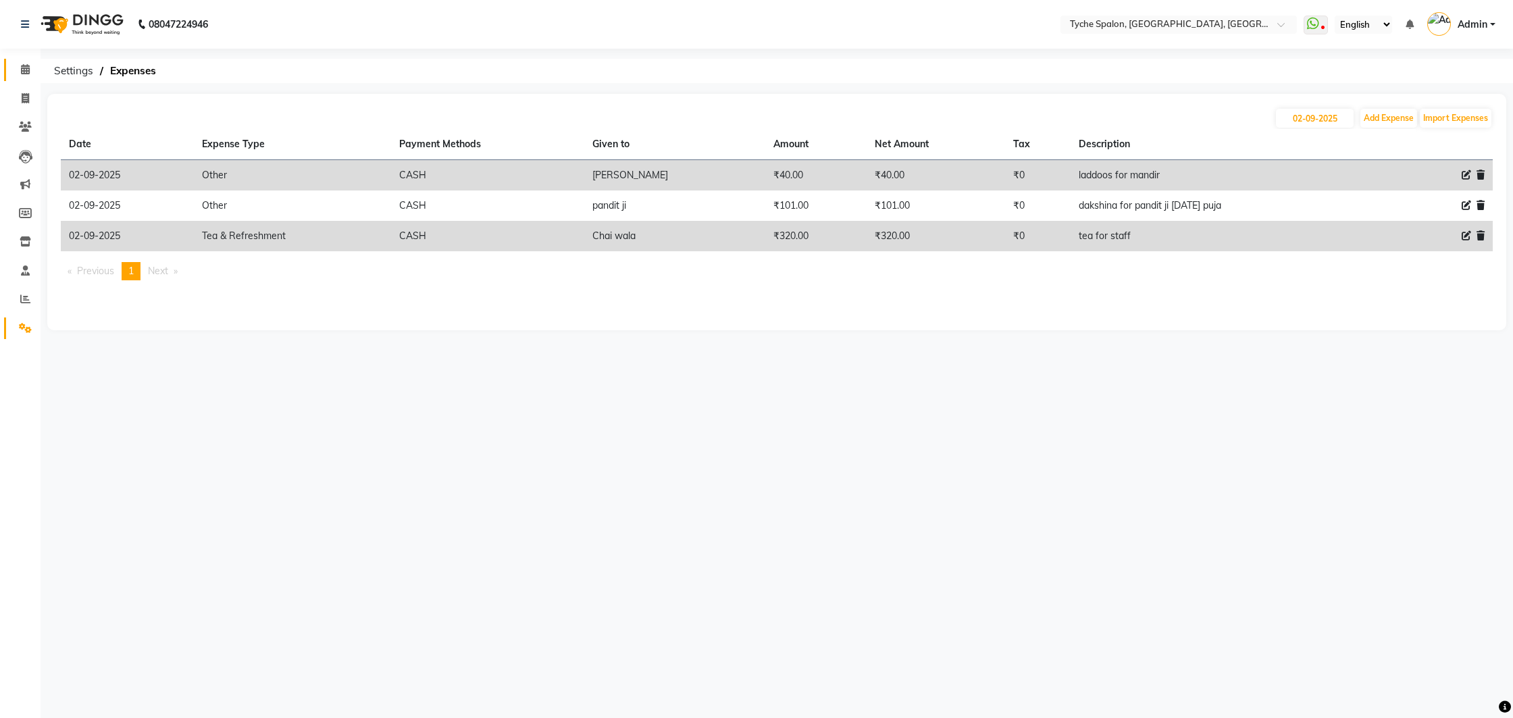
click at [7, 64] on link "Calendar" at bounding box center [20, 70] width 32 height 22
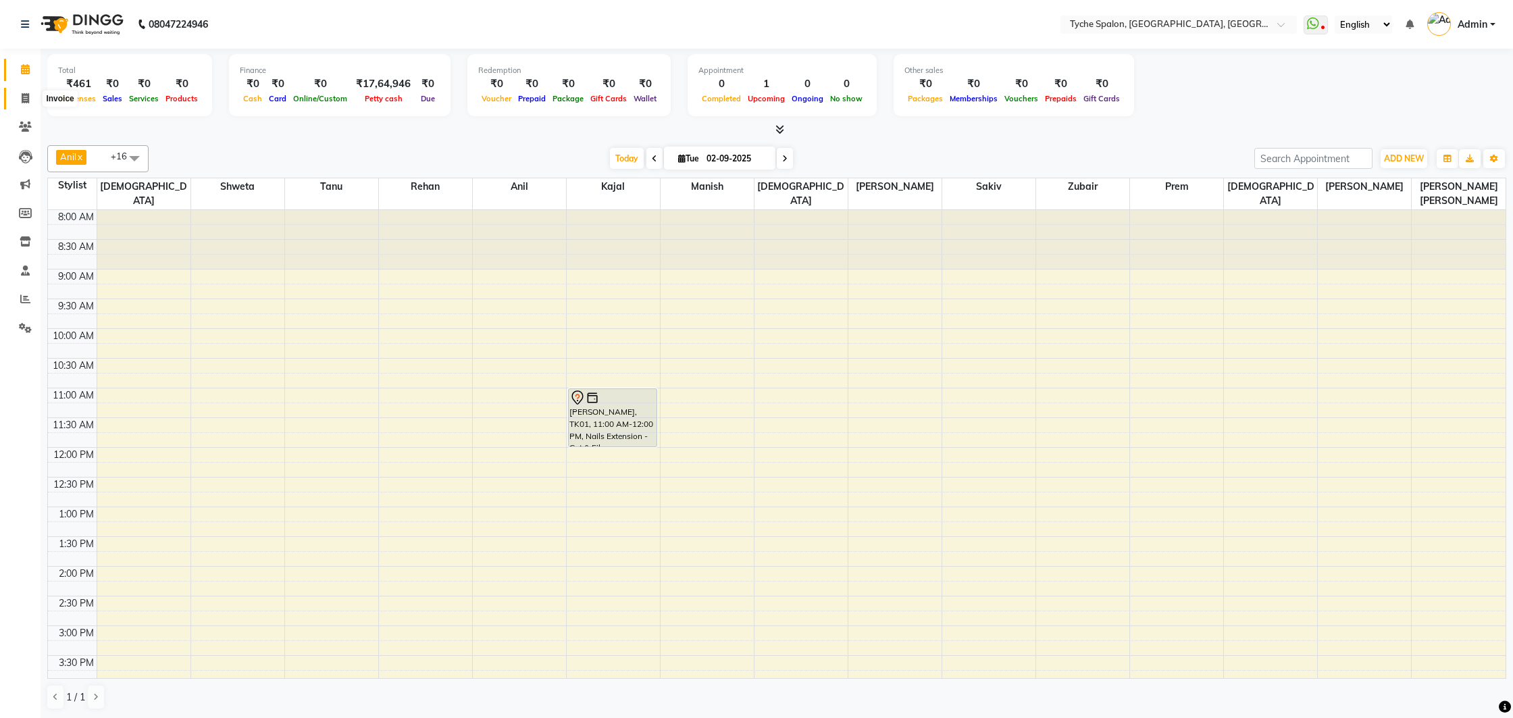
click at [30, 103] on span at bounding box center [26, 99] width 24 height 16
select select "service"
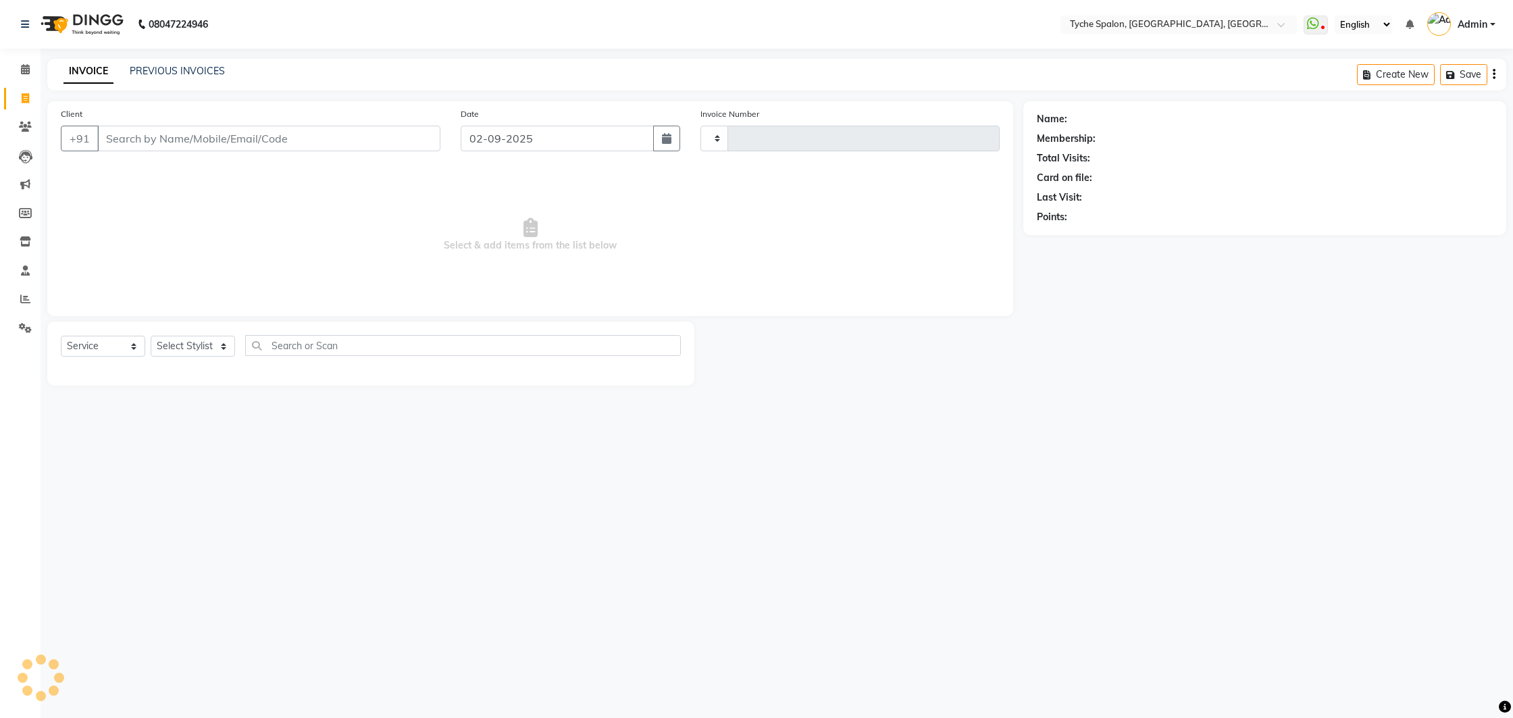
type input "0950"
select select "6320"
click at [1416, 78] on icon "button" at bounding box center [1412, 74] width 16 height 9
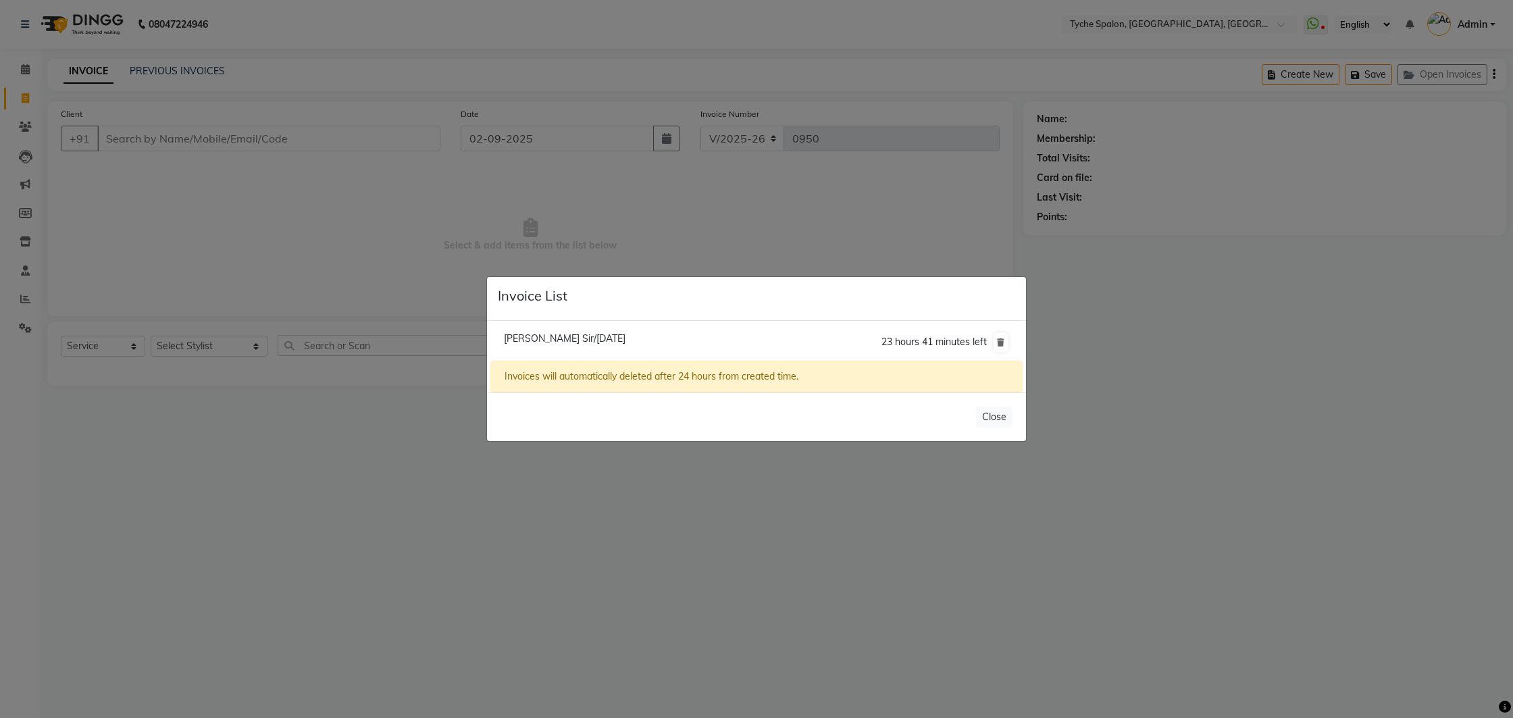
click at [575, 340] on span "[PERSON_NAME] Sir/[DATE]" at bounding box center [565, 338] width 122 height 12
type input "7086021002"
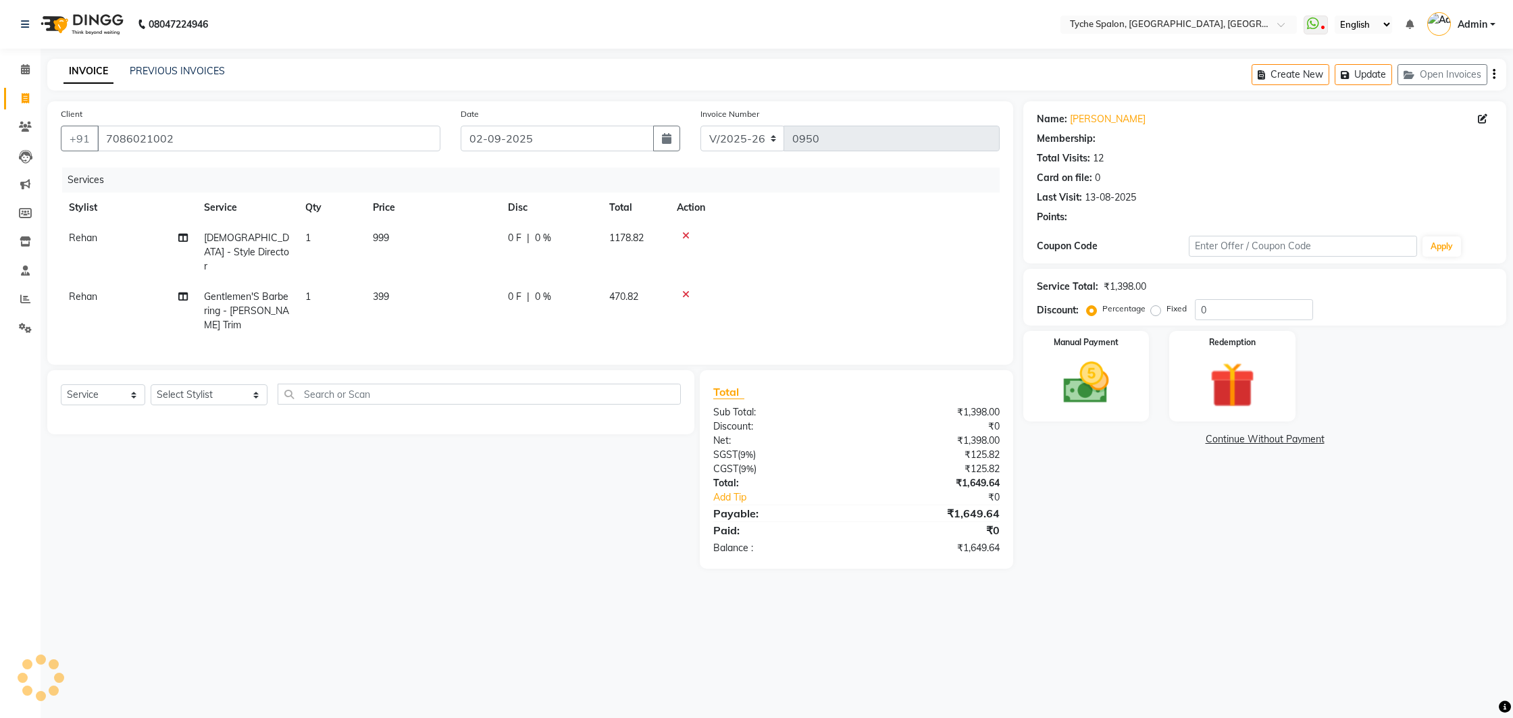
select select "1: Object"
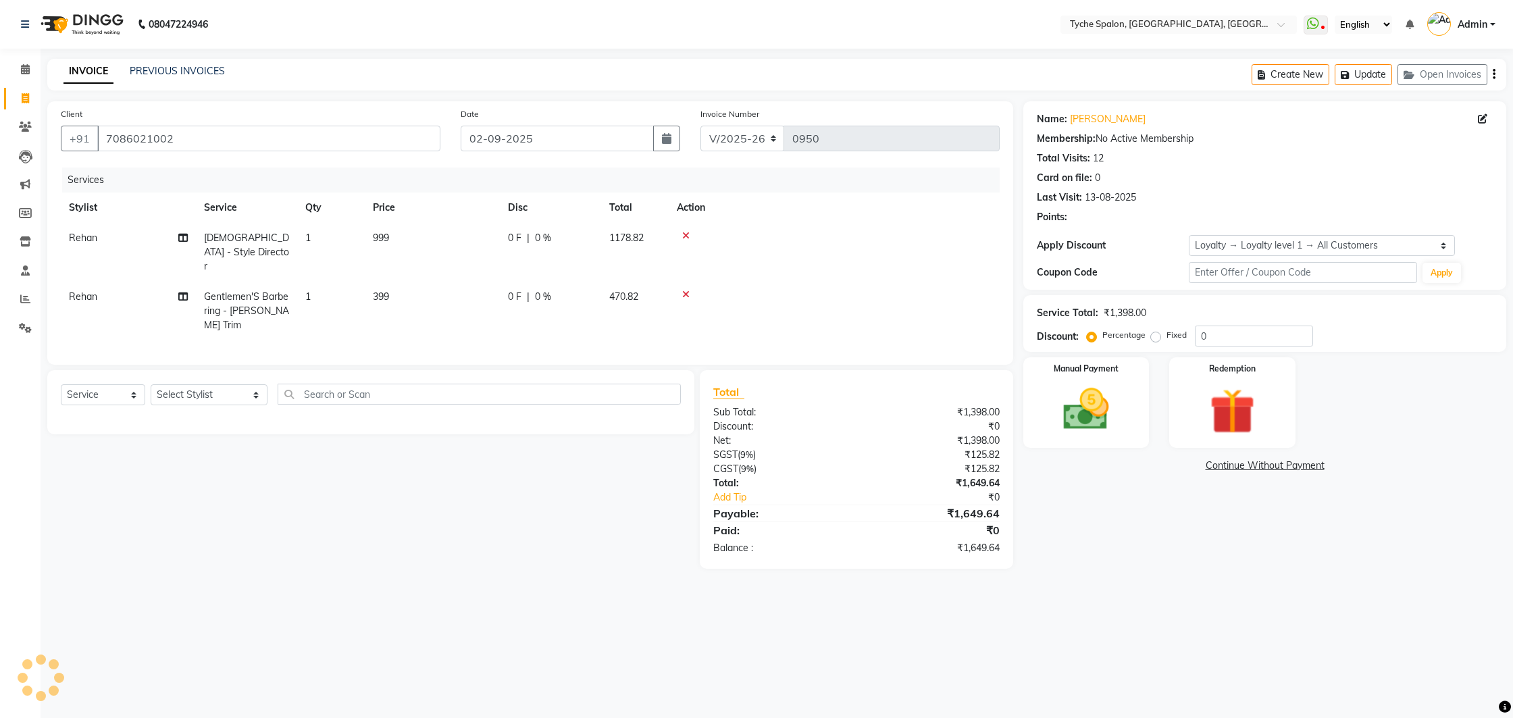
click at [688, 290] on icon at bounding box center [685, 294] width 7 height 9
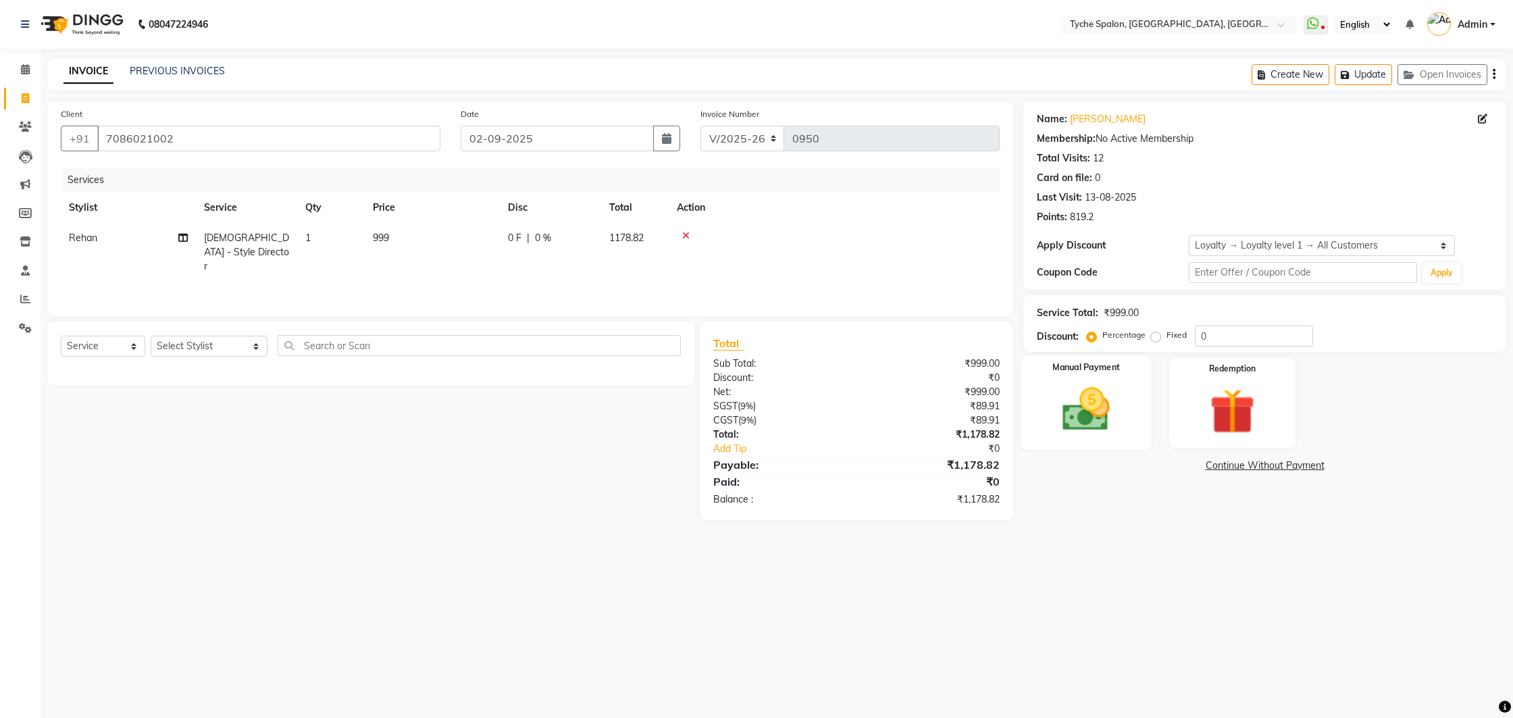
click at [1109, 408] on img at bounding box center [1086, 409] width 77 height 55
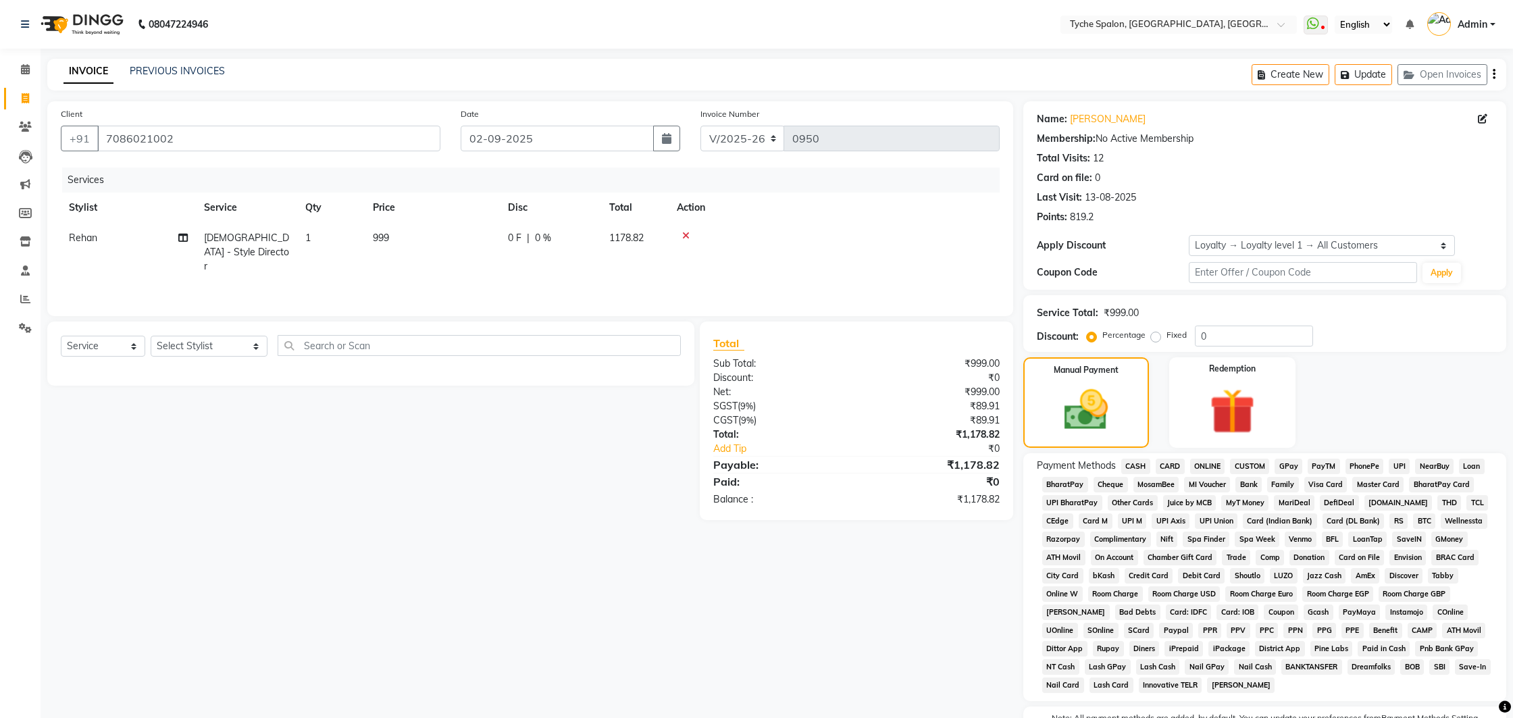
click at [1140, 469] on span "CASH" at bounding box center [1135, 467] width 29 height 16
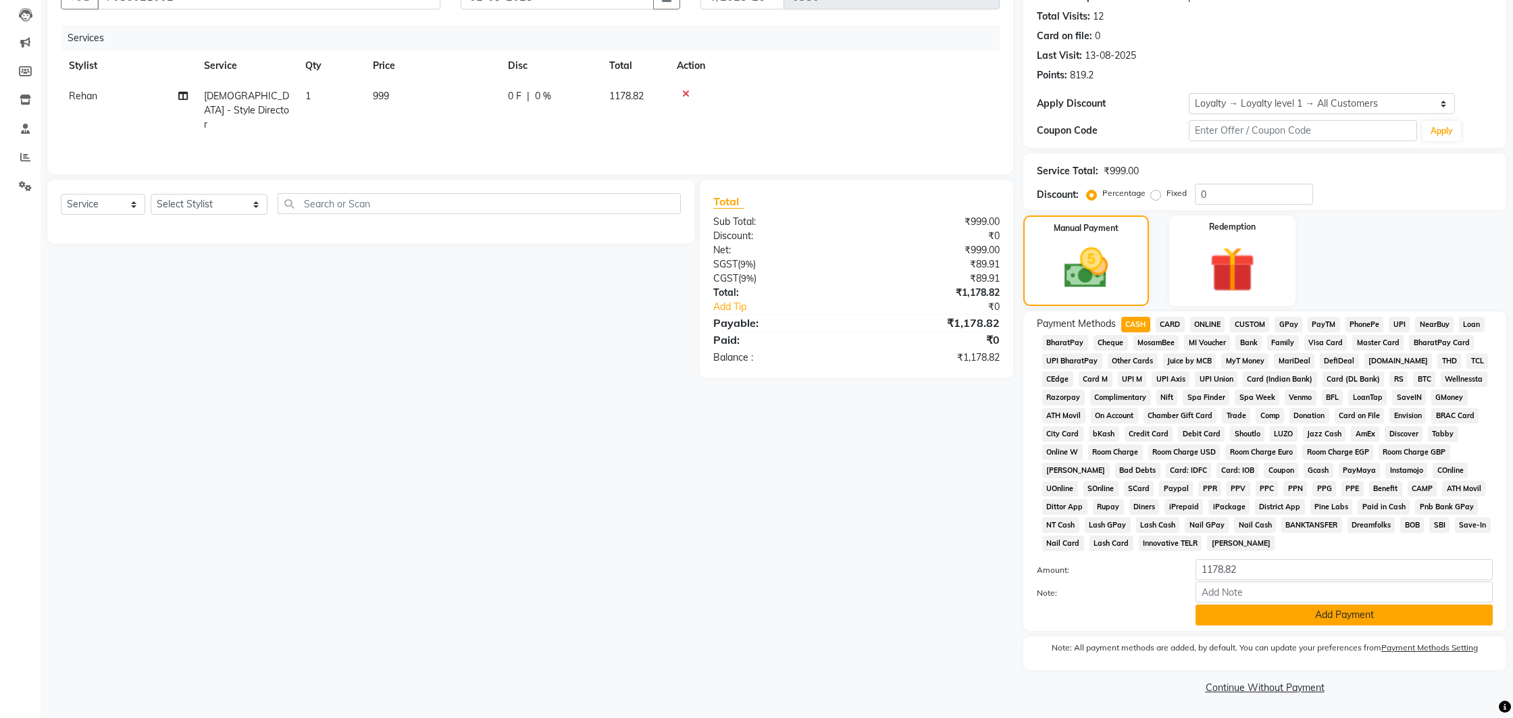
click at [1271, 613] on button "Add Payment" at bounding box center [1344, 615] width 297 height 21
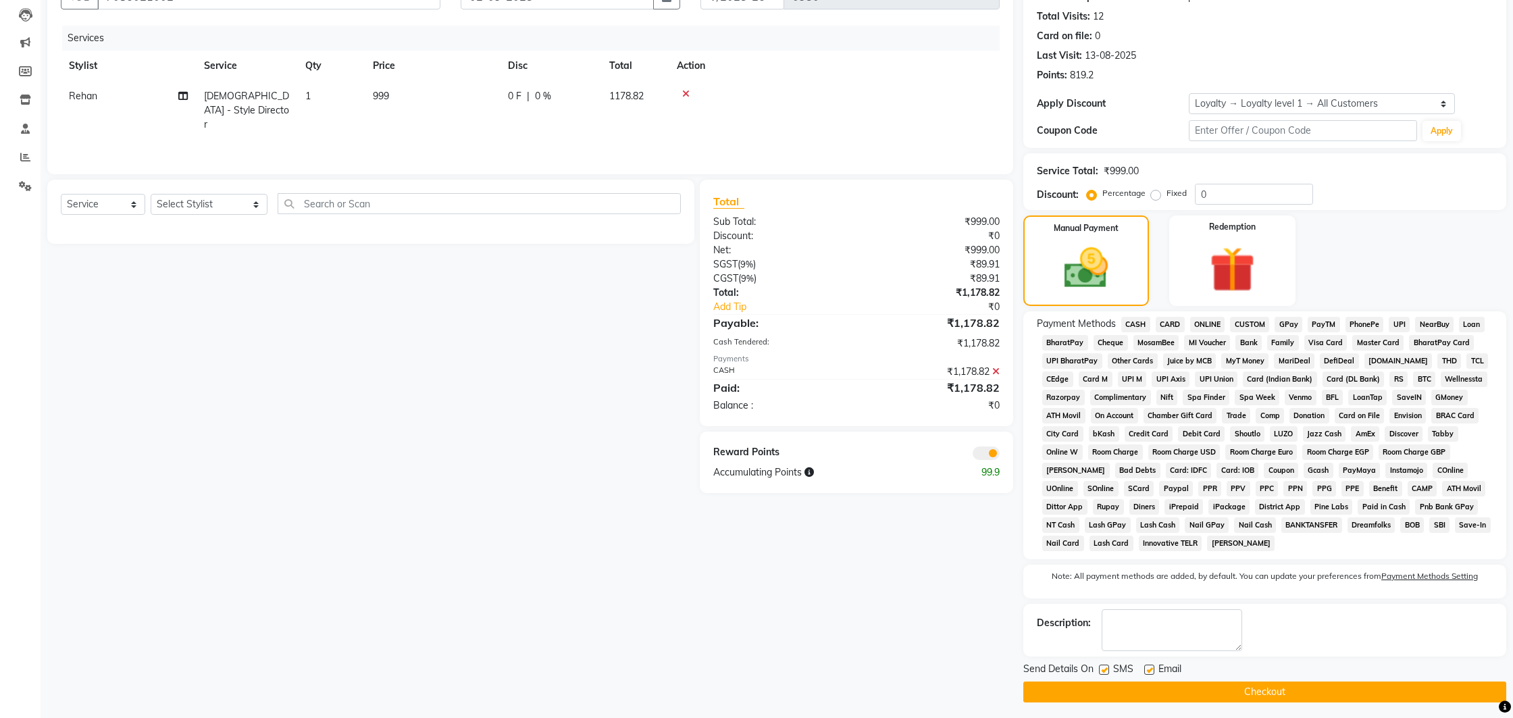
click at [1264, 699] on button "Checkout" at bounding box center [1264, 692] width 483 height 21
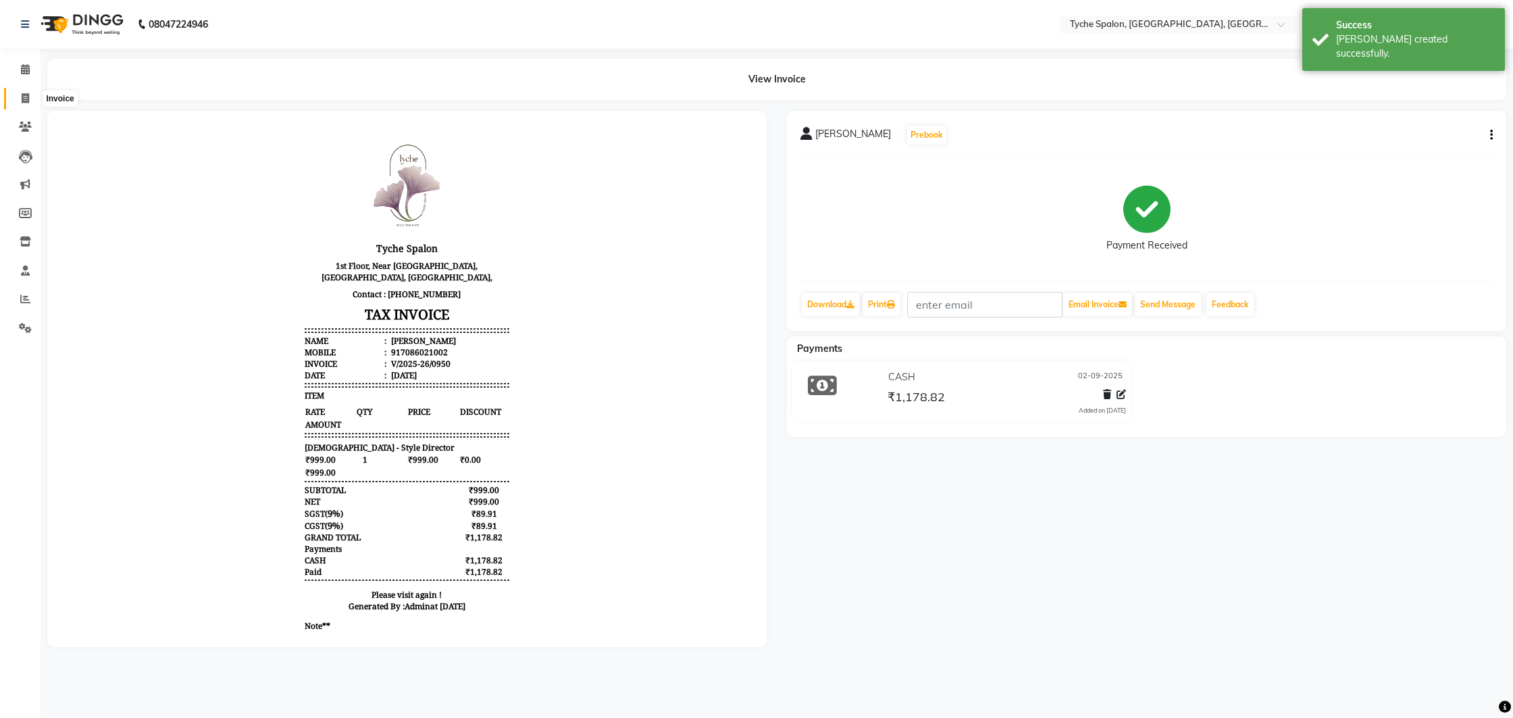
click at [20, 104] on span at bounding box center [26, 99] width 24 height 16
select select "service"
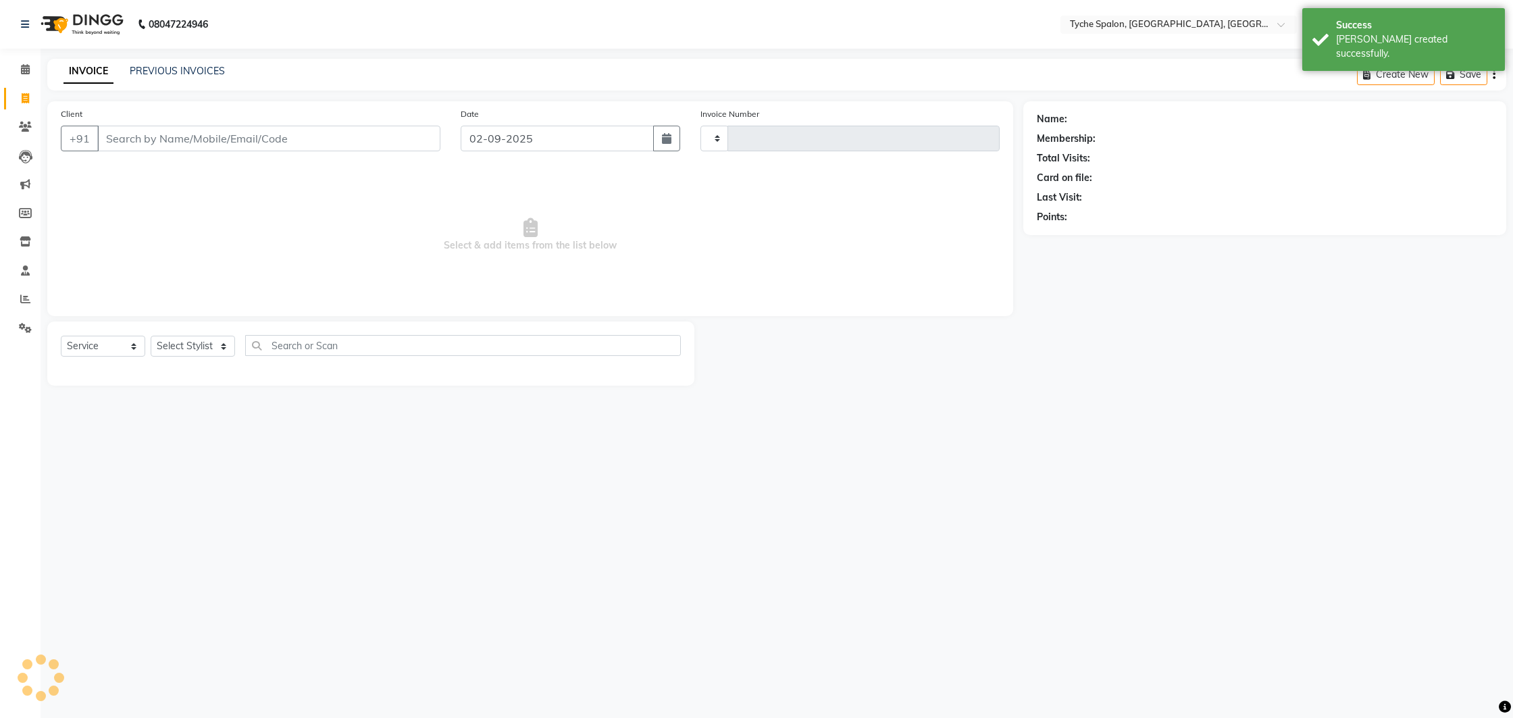
type input "0951"
select select "6320"
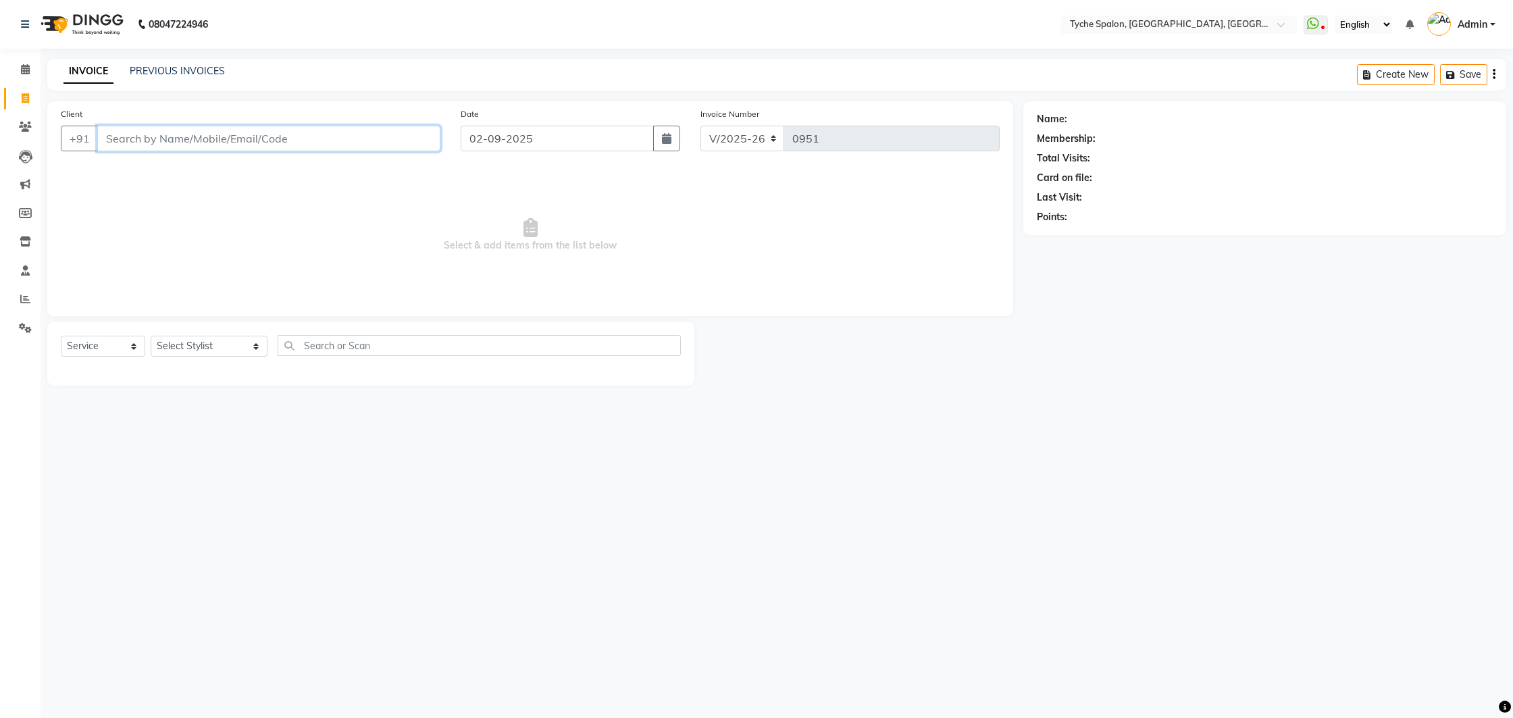
click at [199, 141] on input "Client" at bounding box center [268, 139] width 343 height 26
type input "ajay"
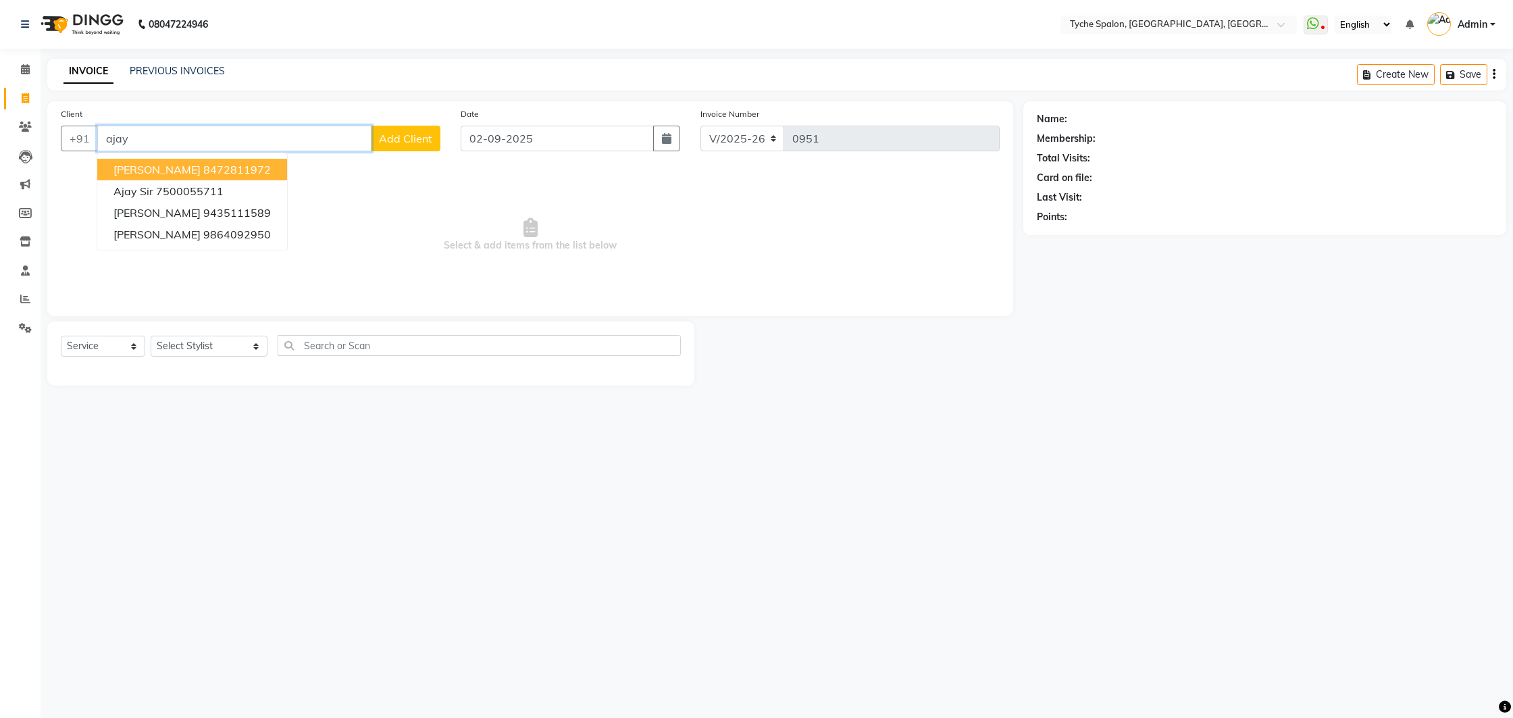
drag, startPoint x: 203, startPoint y: 131, endPoint x: 220, endPoint y: 136, distance: 17.5
click at [217, 138] on input "ajay" at bounding box center [234, 139] width 274 height 26
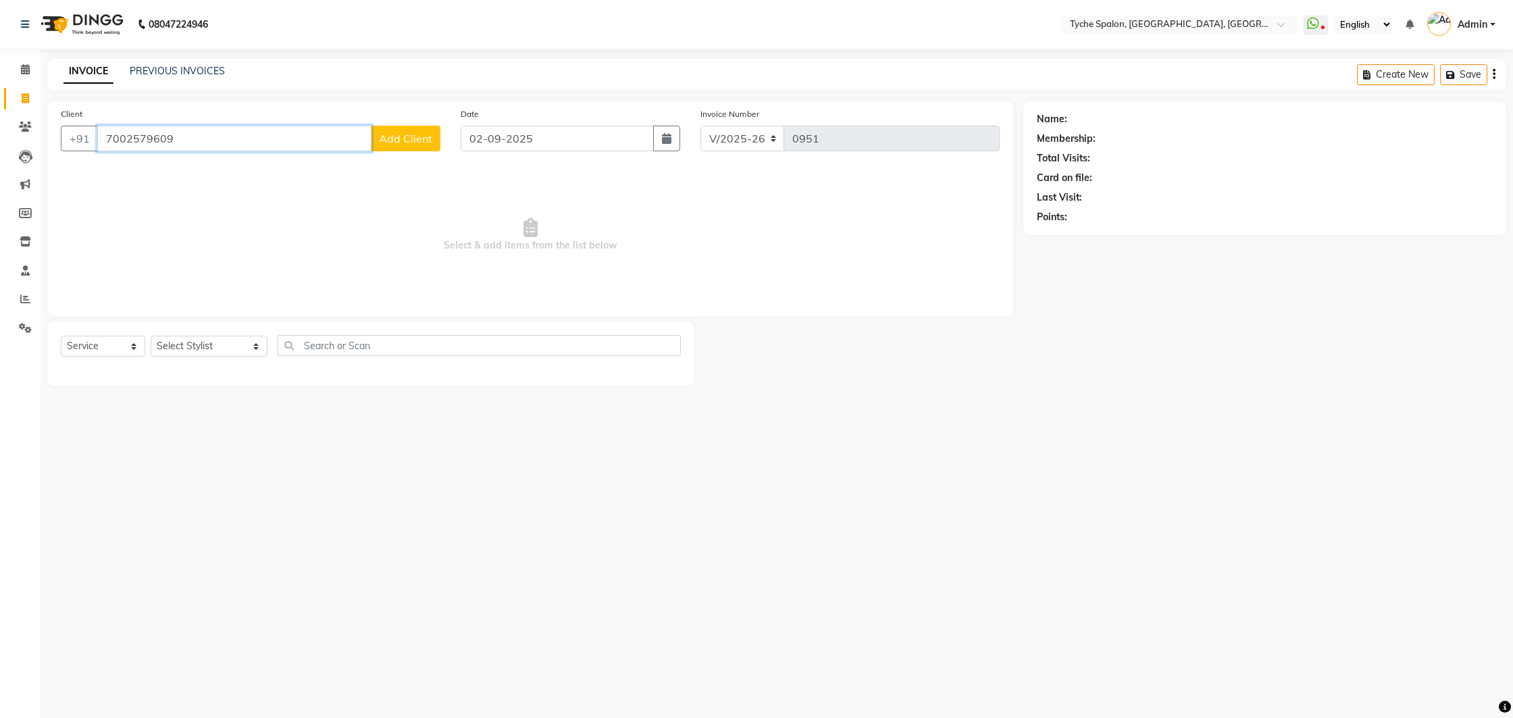
type input "7002579609"
click at [411, 138] on span "Add Client" at bounding box center [405, 139] width 53 height 14
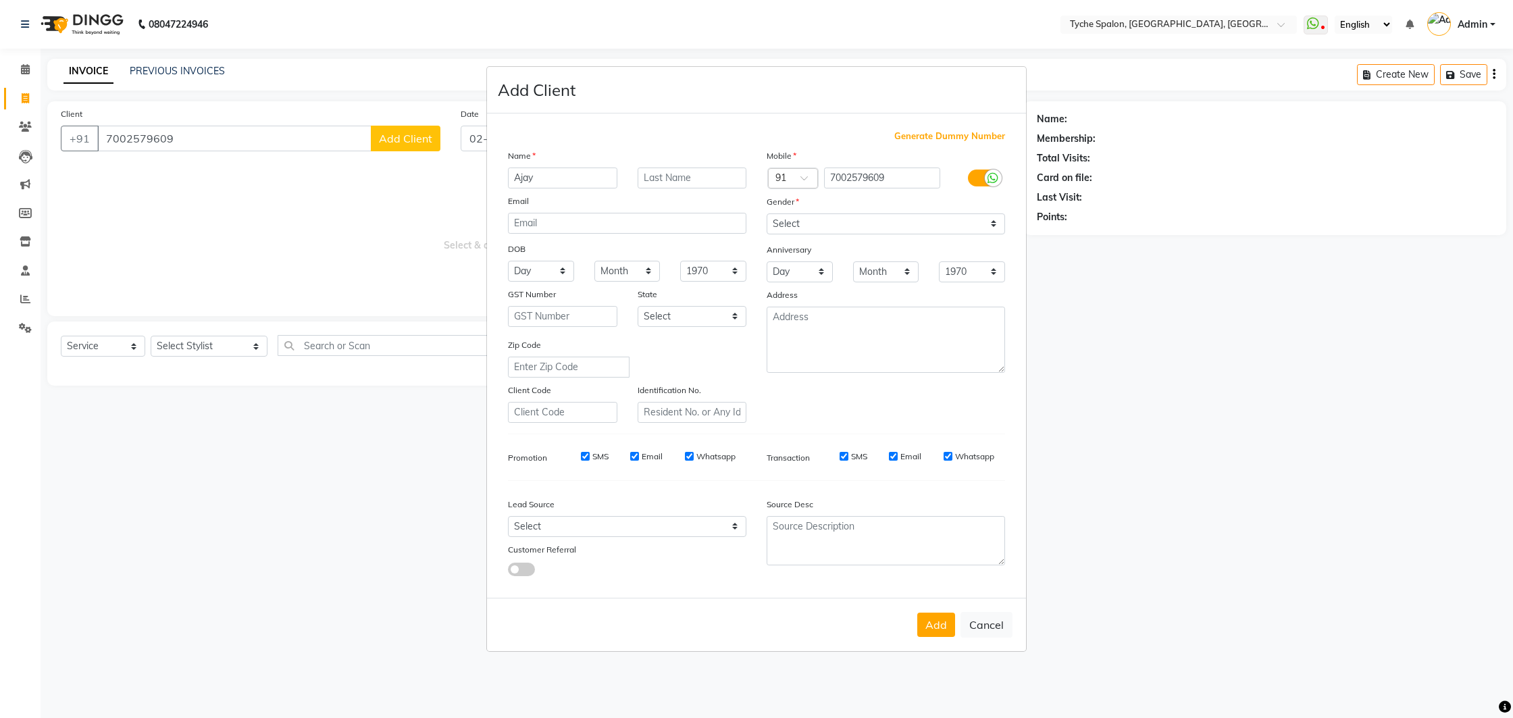
type input "Ajay"
click at [808, 223] on select "Select [DEMOGRAPHIC_DATA] [DEMOGRAPHIC_DATA] Other Prefer Not To Say" at bounding box center [886, 223] width 238 height 21
select select "[DEMOGRAPHIC_DATA]"
click at [767, 213] on select "Select [DEMOGRAPHIC_DATA] [DEMOGRAPHIC_DATA] Other Prefer Not To Say" at bounding box center [886, 223] width 238 height 21
click at [930, 630] on button "Add" at bounding box center [936, 625] width 38 height 24
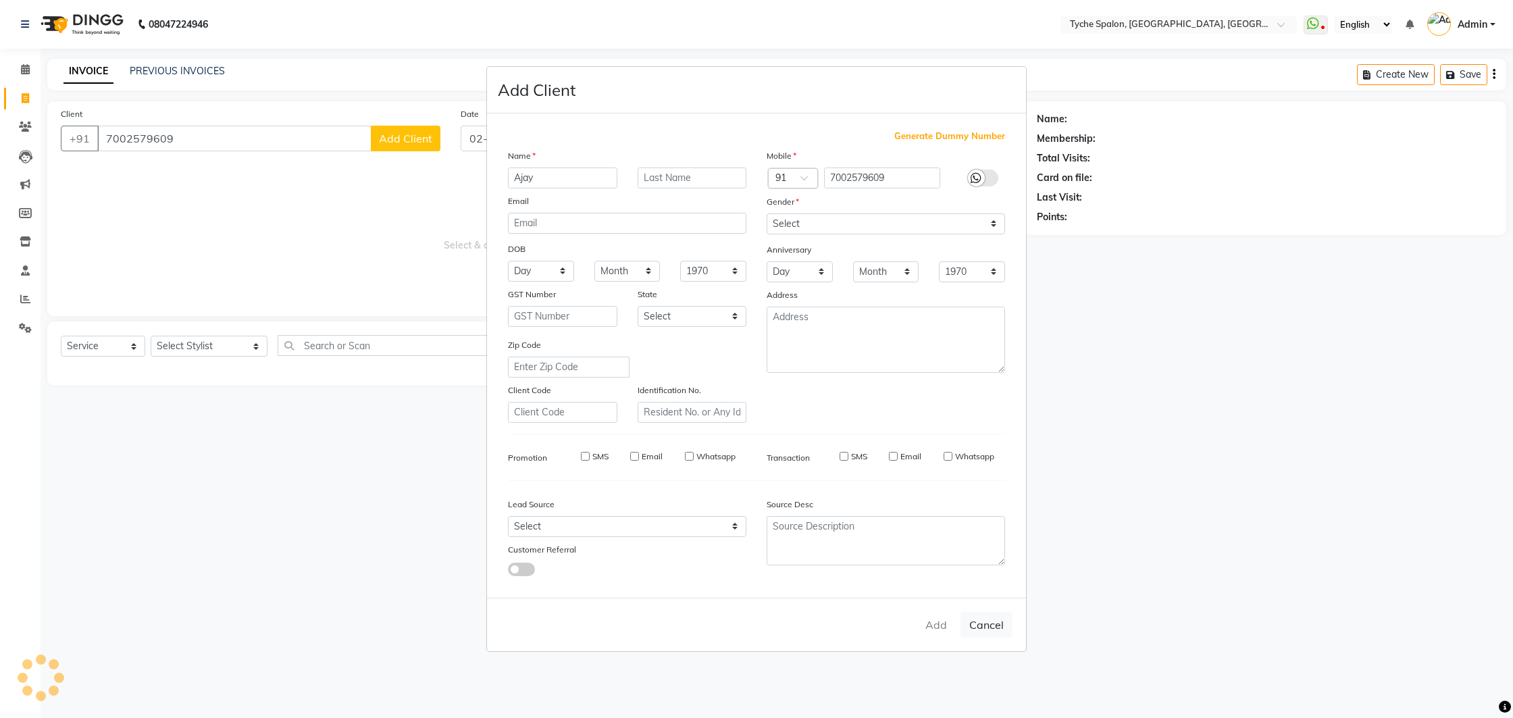
select select
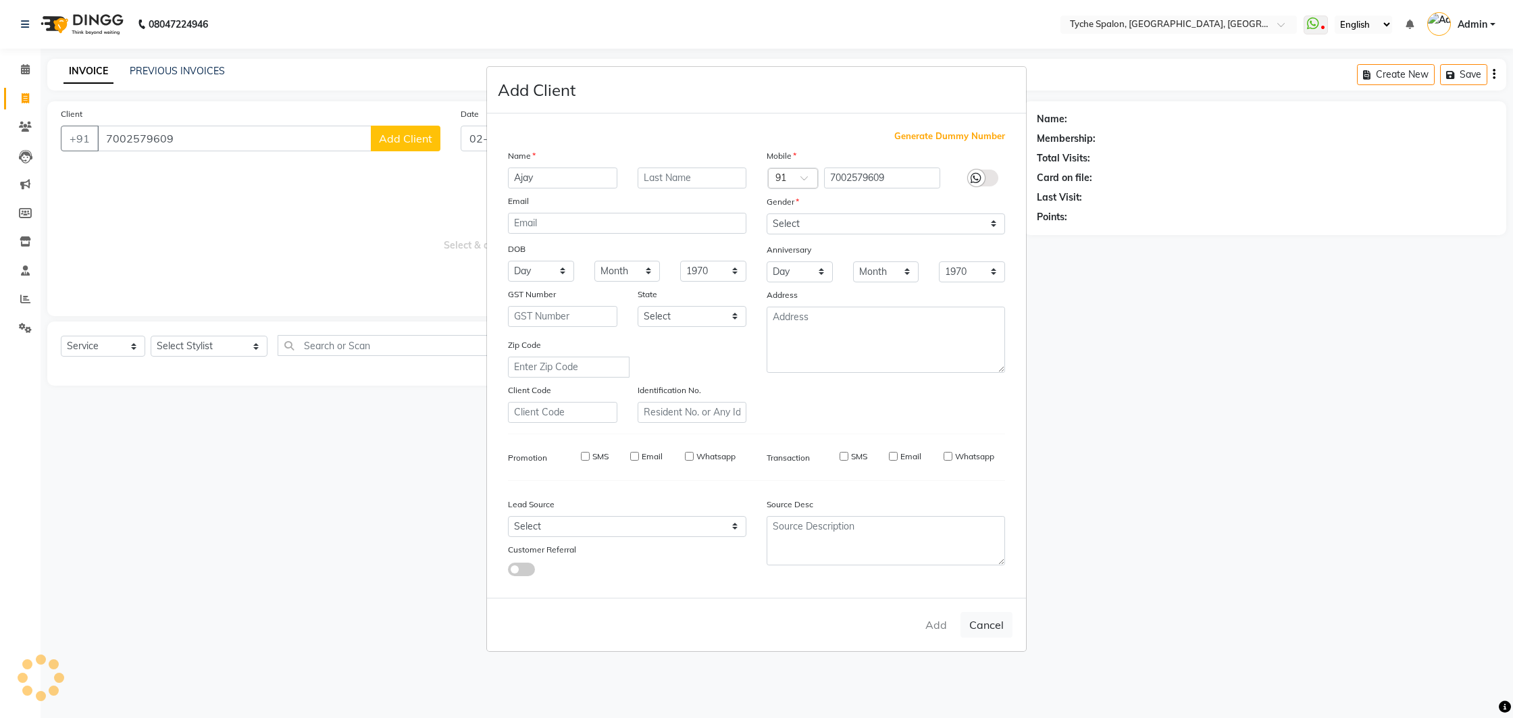
select select
checkbox input "false"
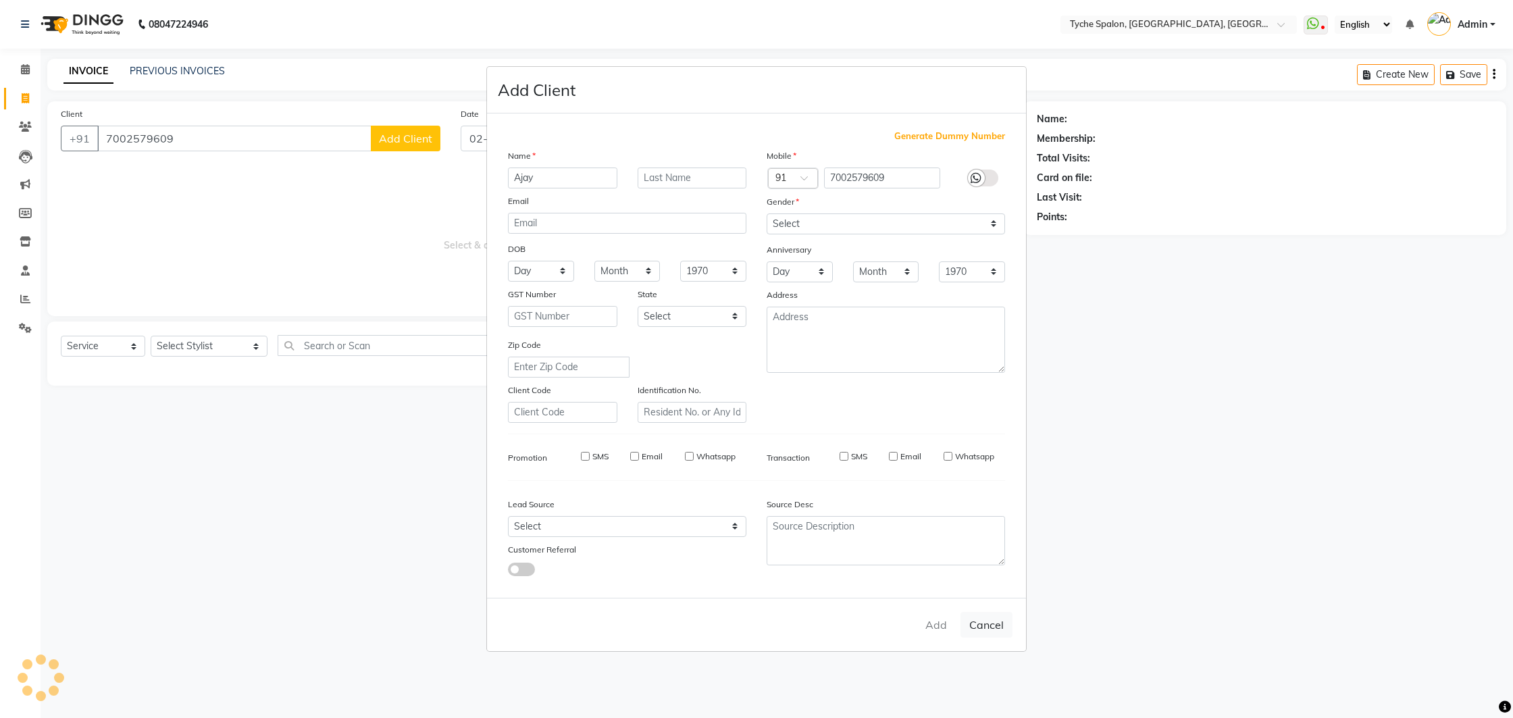
checkbox input "false"
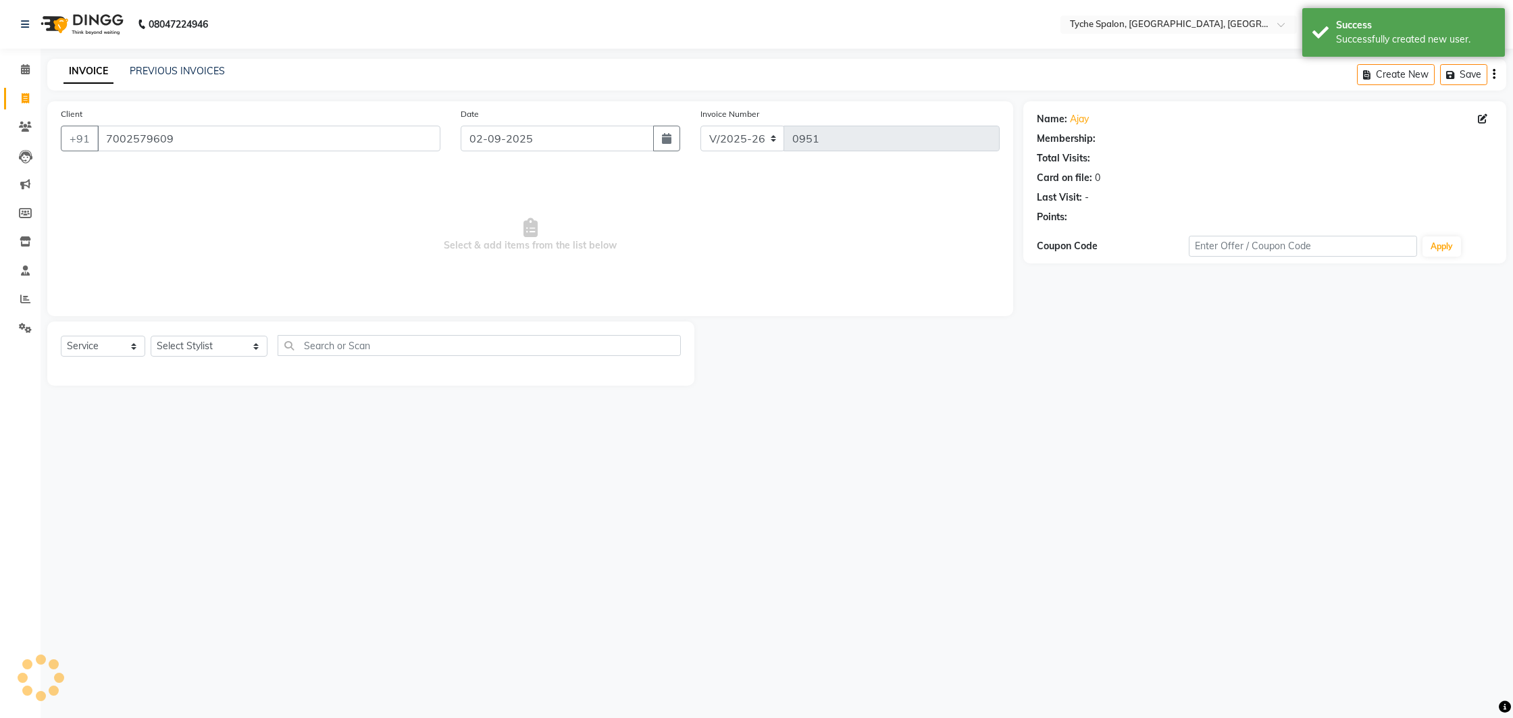
select select "1: Object"
click at [220, 346] on select "Select Stylist [PERSON_NAME] [PERSON_NAME] [PERSON_NAME] [PERSON_NAME] [PERSON_…" at bounding box center [209, 346] width 117 height 21
select select "62437"
click at [151, 336] on select "Select Stylist [PERSON_NAME] [PERSON_NAME] [PERSON_NAME] [PERSON_NAME] [PERSON_…" at bounding box center [209, 346] width 117 height 21
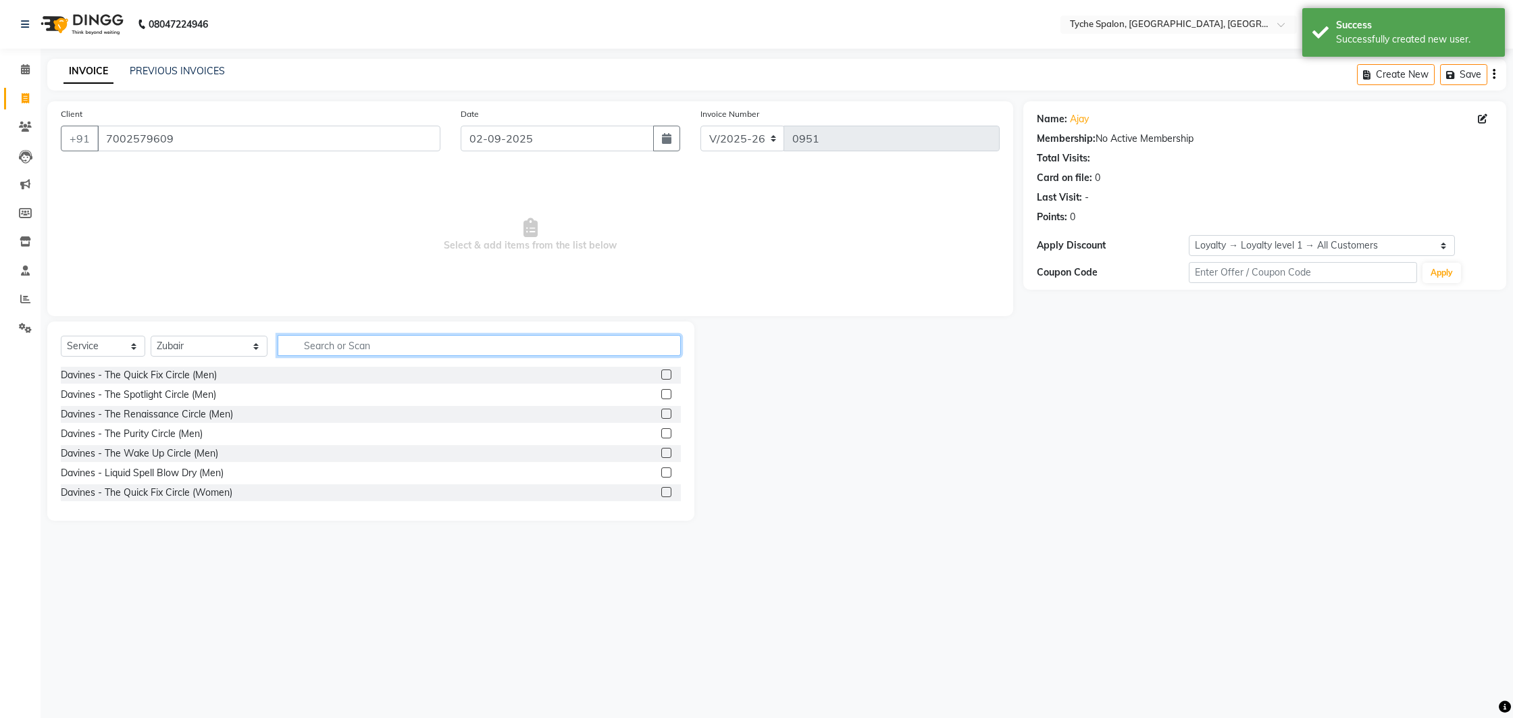
click at [292, 335] on input "text" at bounding box center [480, 345] width 404 height 21
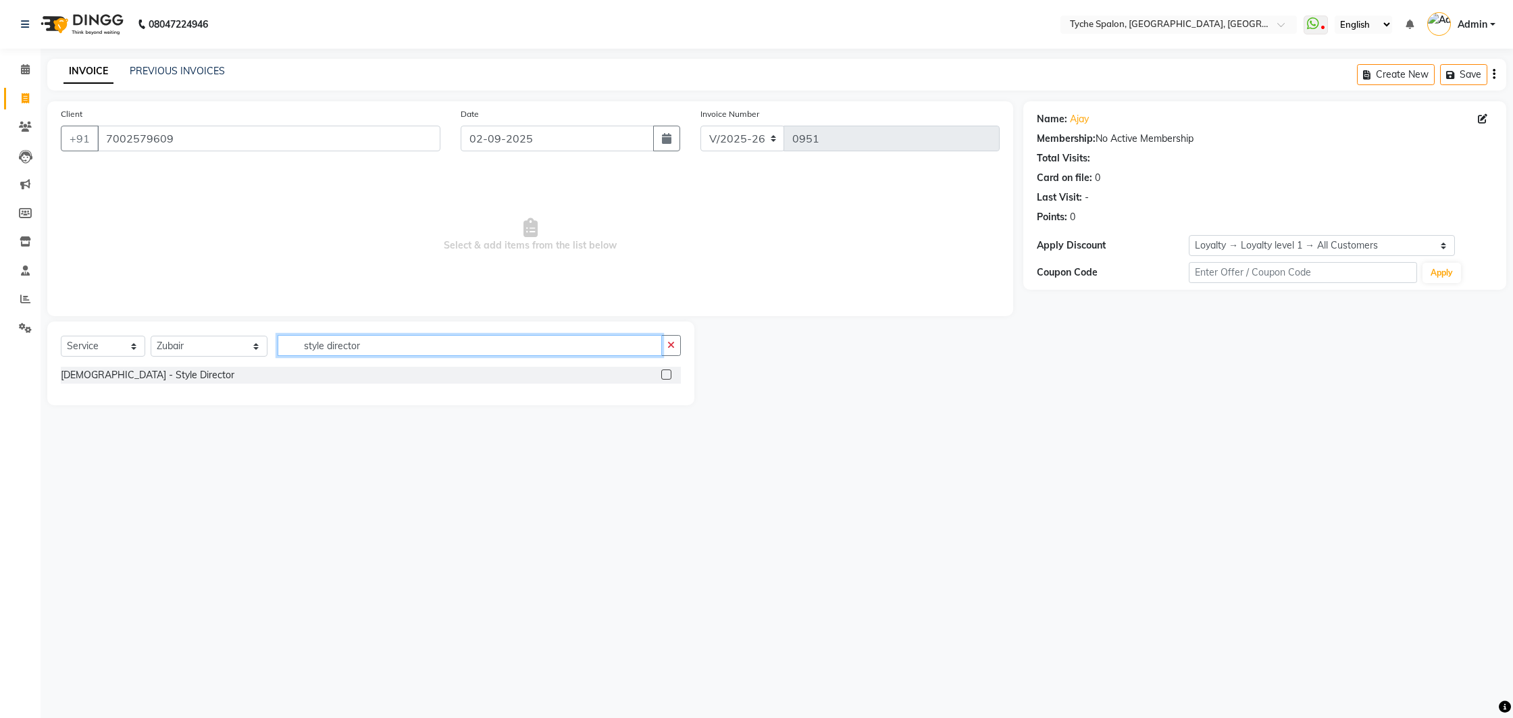
type input "style director"
drag, startPoint x: 665, startPoint y: 374, endPoint x: 658, endPoint y: 371, distance: 7.6
click at [665, 374] on label at bounding box center [666, 375] width 10 height 10
click at [665, 374] on input "checkbox" at bounding box center [665, 375] width 9 height 9
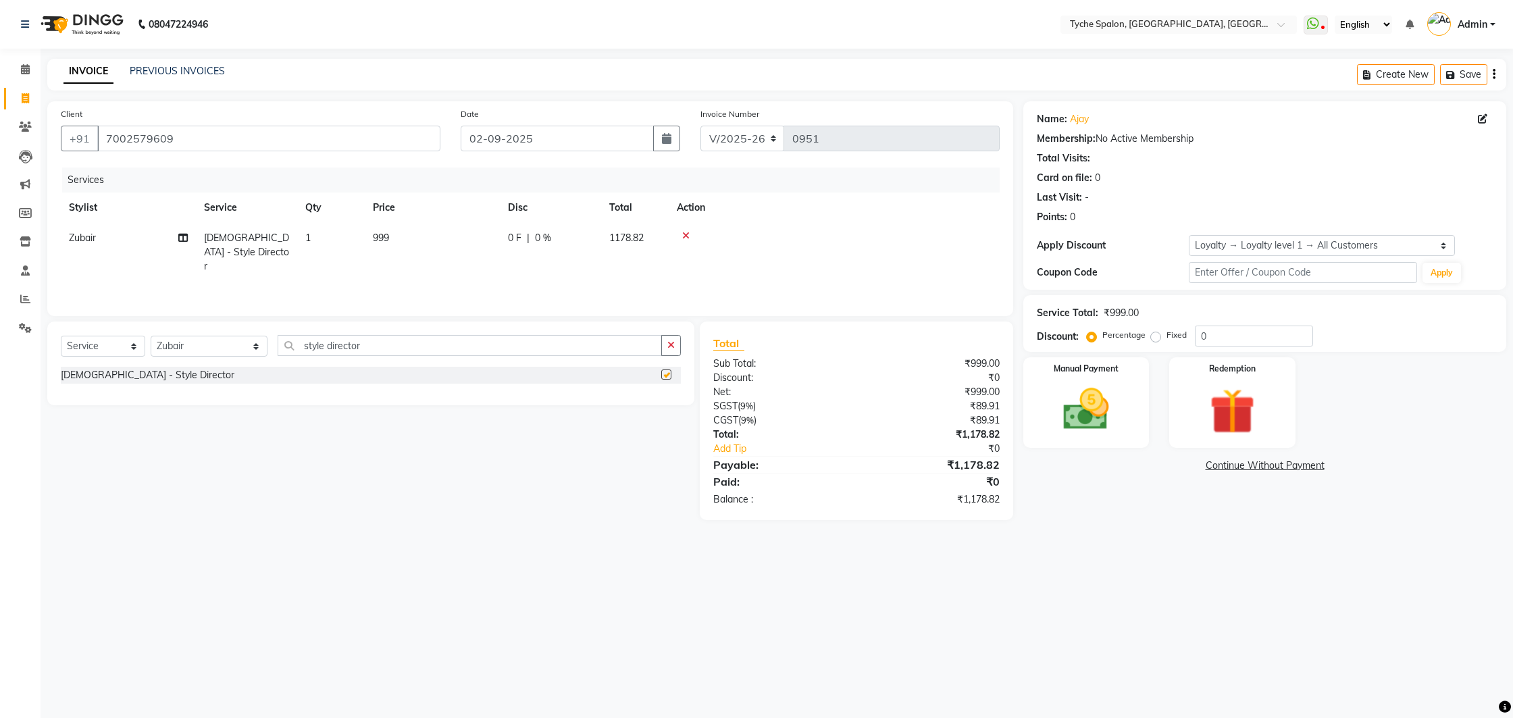
checkbox input "false"
drag, startPoint x: 357, startPoint y: 345, endPoint x: 244, endPoint y: 345, distance: 113.5
click at [245, 345] on div "Select Service Product Membership Package Voucher Prepaid Gift Card Select Styl…" at bounding box center [371, 351] width 620 height 32
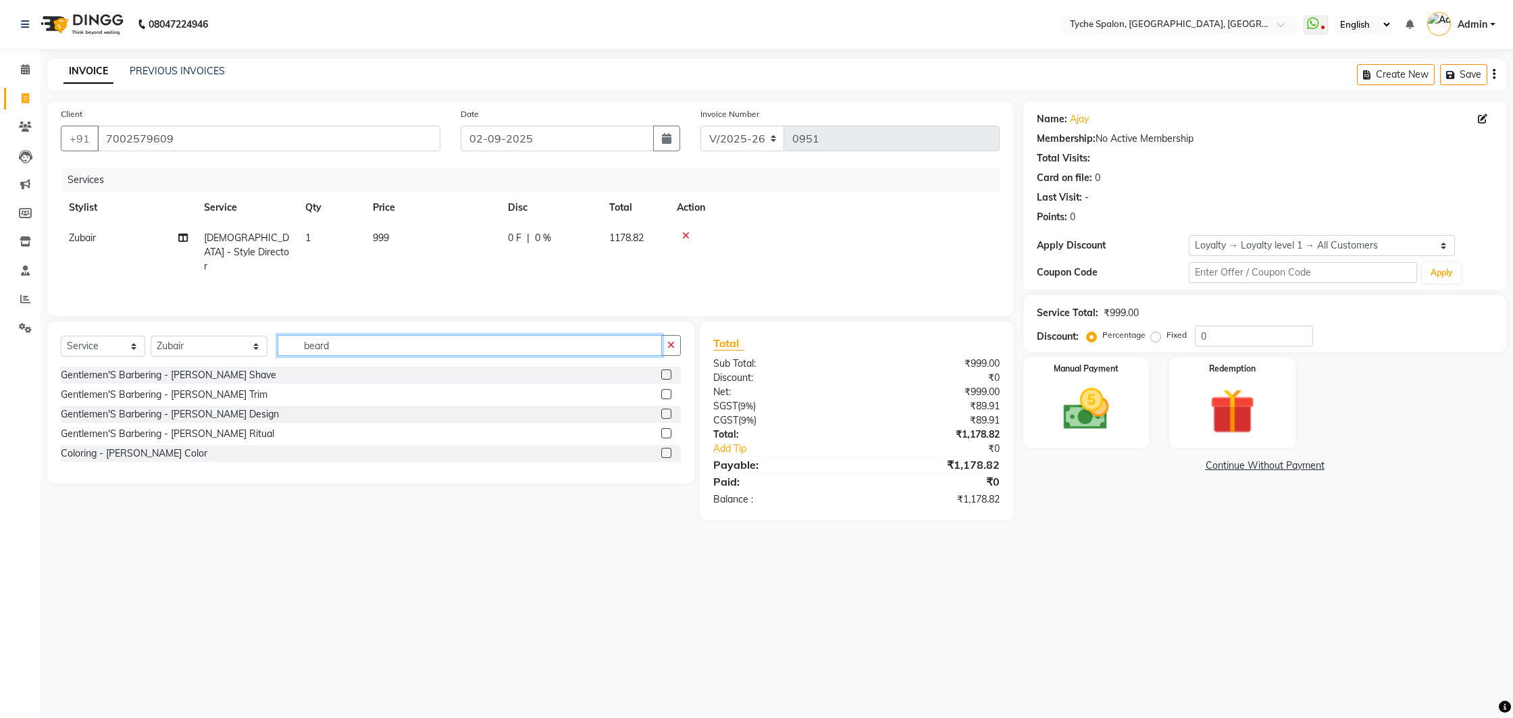
type input "beard"
click at [667, 393] on label at bounding box center [666, 394] width 10 height 10
click at [667, 393] on input "checkbox" at bounding box center [665, 394] width 9 height 9
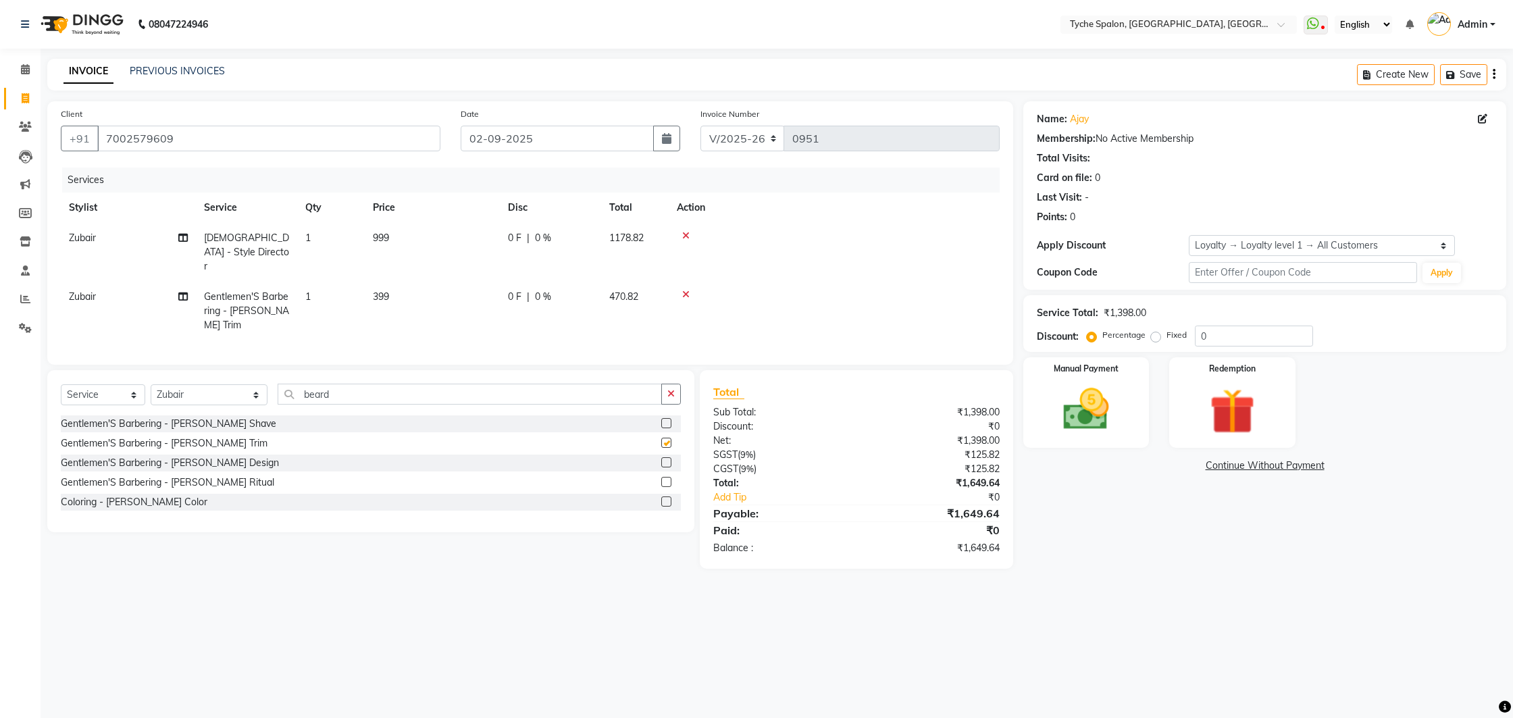
checkbox input "false"
click at [1467, 75] on button "Save" at bounding box center [1463, 74] width 47 height 21
